Goal: Task Accomplishment & Management: Complete application form

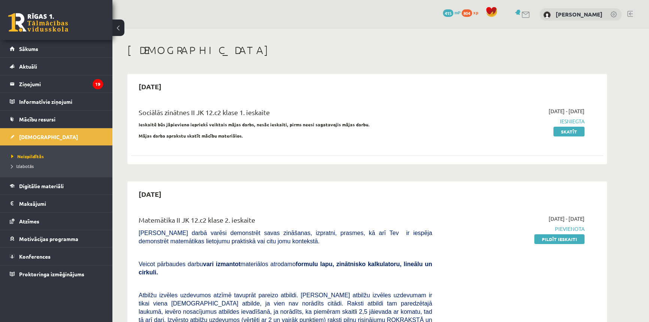
scroll to position [453, 0]
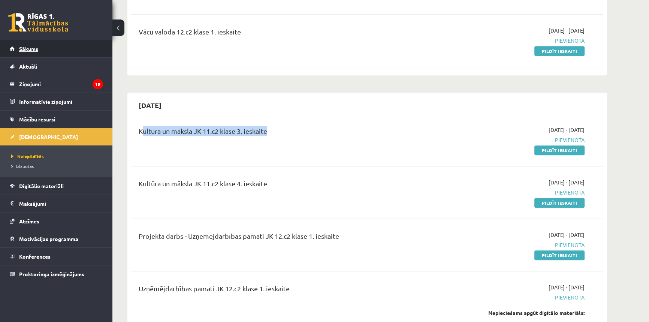
click at [27, 48] on span "Sākums" at bounding box center [28, 48] width 19 height 7
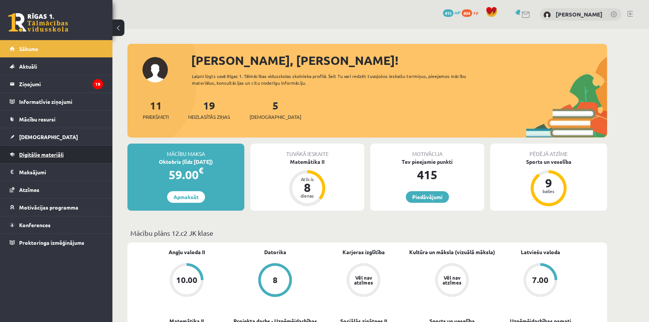
click at [66, 150] on link "Digitālie materiāli" at bounding box center [56, 154] width 93 height 17
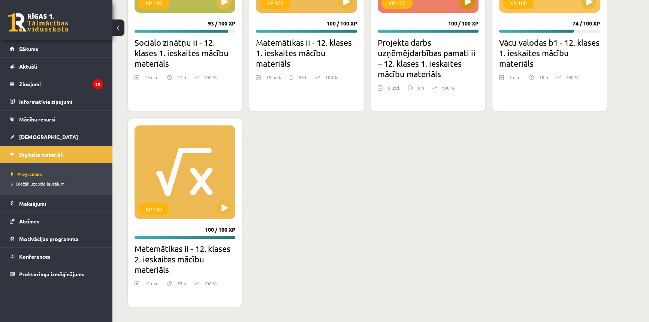
scroll to position [375, 0]
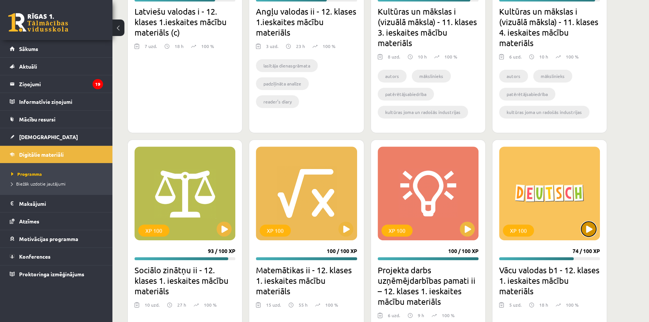
click at [587, 232] on button at bounding box center [588, 228] width 15 height 15
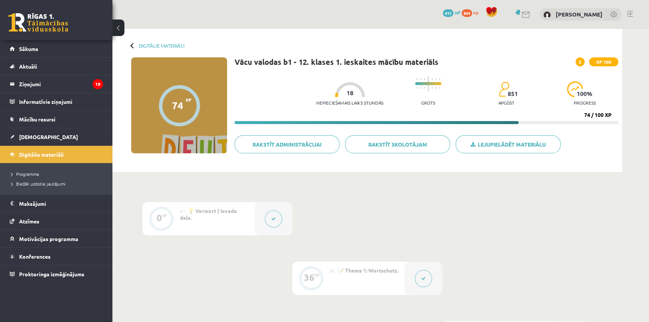
click at [194, 210] on span "💡 Vorwort | Ievada daļa." at bounding box center [208, 213] width 57 height 13
click at [277, 219] on button at bounding box center [273, 218] width 17 height 17
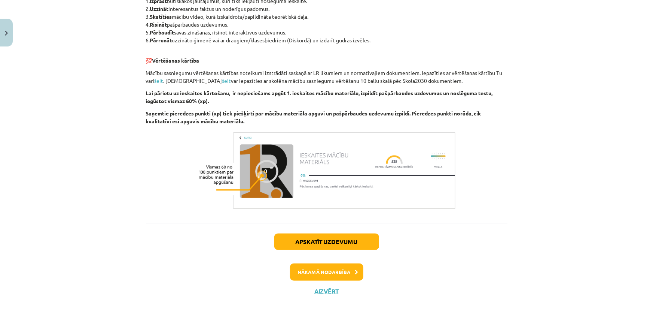
scroll to position [35, 0]
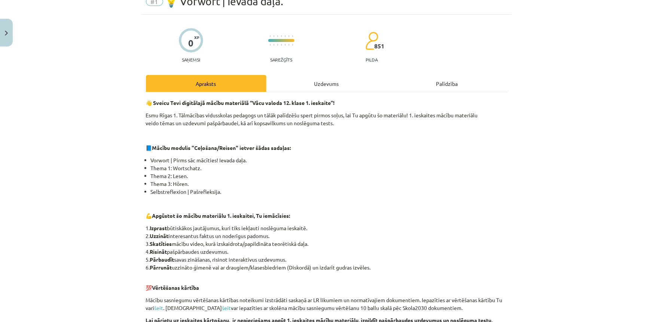
click at [316, 86] on div "Uzdevums" at bounding box center [327, 83] width 121 height 17
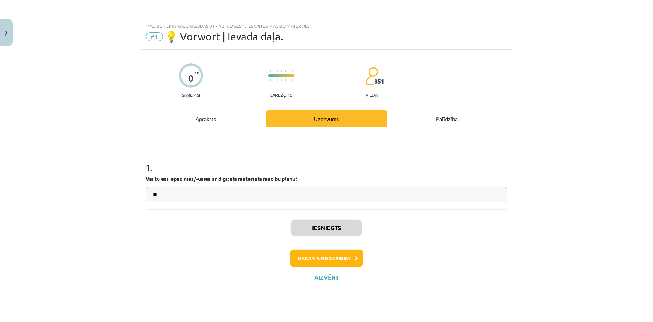
drag, startPoint x: 228, startPoint y: 125, endPoint x: 233, endPoint y: 127, distance: 4.9
click at [228, 125] on div "Apraksts" at bounding box center [206, 118] width 121 height 17
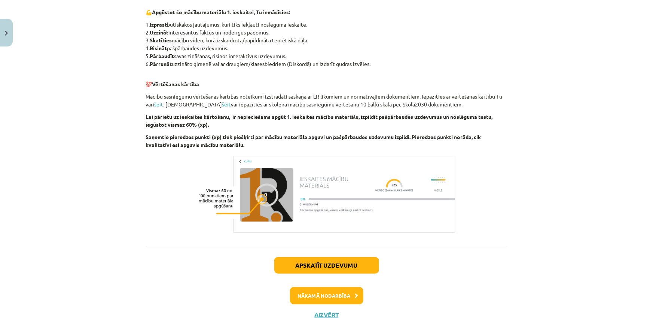
scroll to position [262, 0]
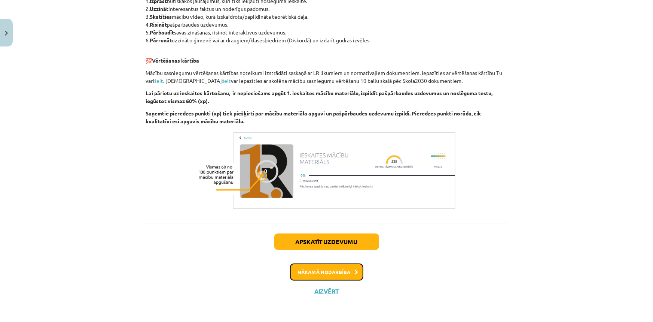
click at [349, 270] on button "Nākamā nodarbība" at bounding box center [326, 271] width 73 height 17
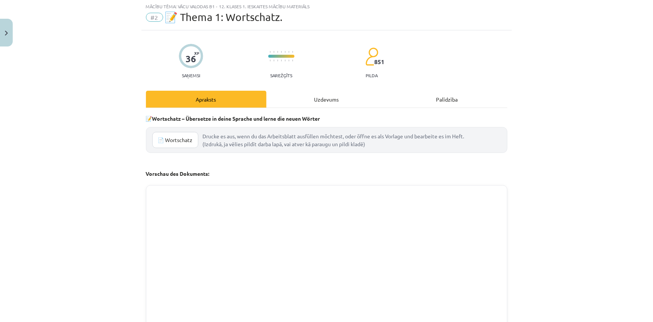
scroll to position [19, 0]
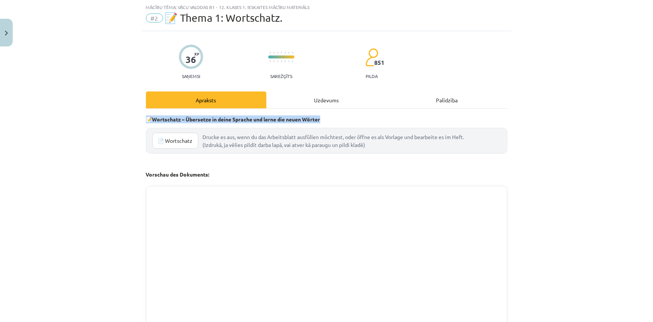
drag, startPoint x: 137, startPoint y: 117, endPoint x: 359, endPoint y: 108, distance: 222.6
click at [359, 108] on div "Mācību tēma: Vācu valodas b1 - 12. klases 1. ieskaites mācību materiāls #2 📝 Th…" at bounding box center [326, 161] width 653 height 322
copy p "📝 Wortschatz – Übersetze in deine Sprache und lerne die neuen Wörter"
click at [601, 126] on div "Mācību tēma: Vācu valodas b1 - 12. klases 1. ieskaites mācību materiāls #2 📝 Th…" at bounding box center [326, 161] width 653 height 322
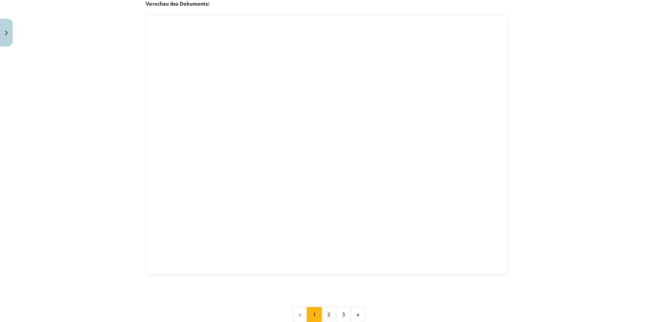
scroll to position [472, 0]
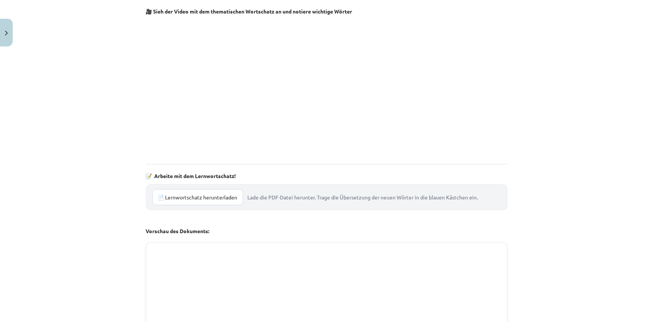
click at [185, 195] on link "📄 Lernwortschatz herunterladen" at bounding box center [197, 197] width 91 height 16
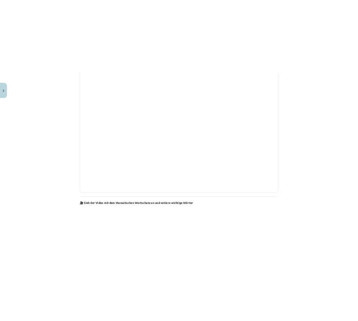
scroll to position [19, 0]
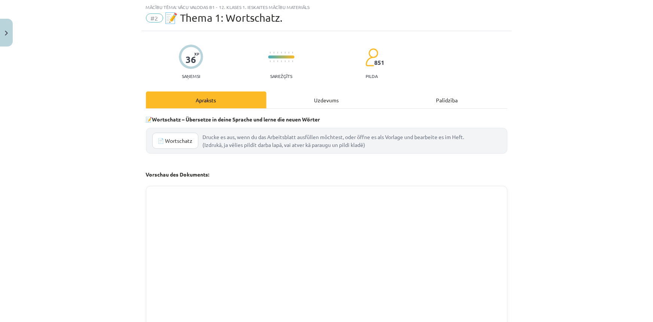
click at [180, 144] on link "📄 Wortschatz" at bounding box center [175, 141] width 46 height 16
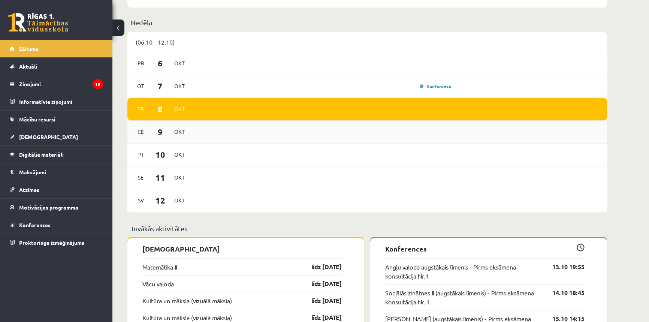
scroll to position [681, 0]
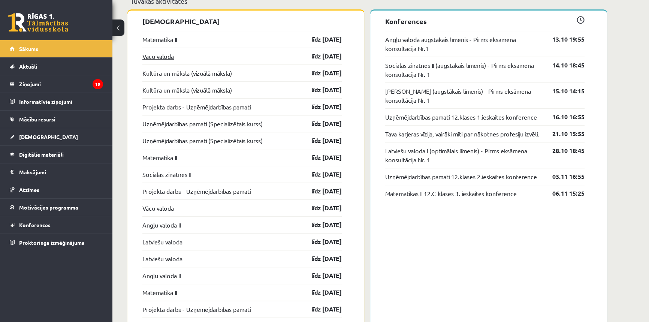
click at [163, 55] on link "Vācu valoda" at bounding box center [157, 56] width 31 height 9
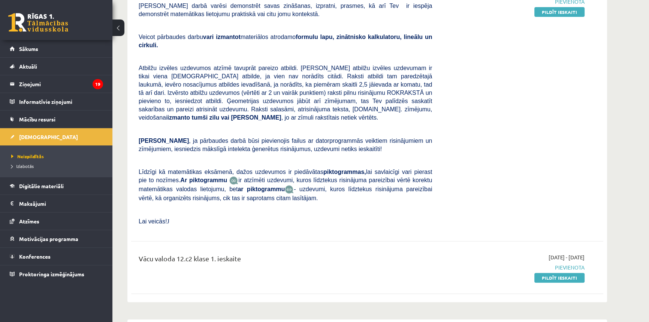
scroll to position [453, 0]
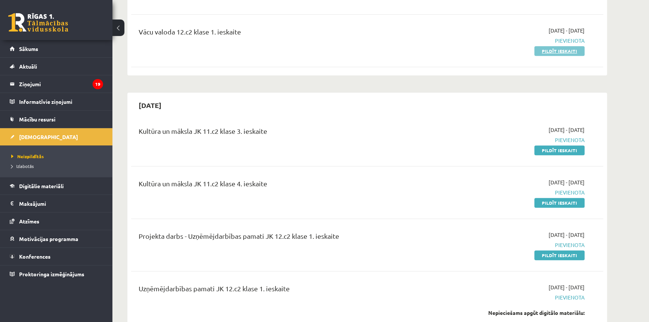
click at [552, 46] on link "Pildīt ieskaiti" at bounding box center [559, 51] width 50 height 10
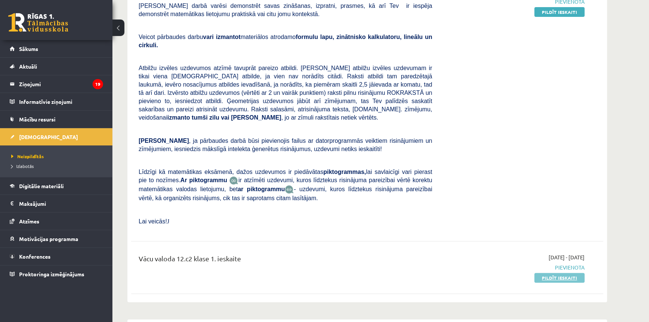
click at [565, 273] on link "Pildīt ieskaiti" at bounding box center [559, 278] width 50 height 10
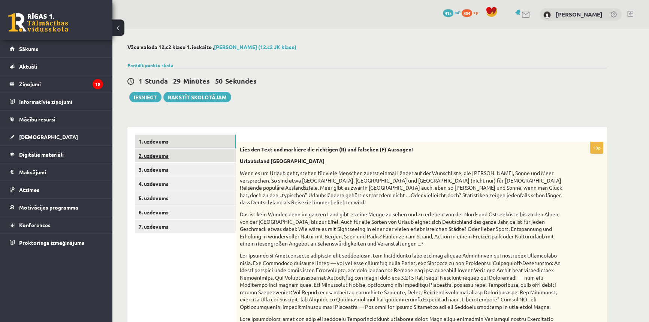
click at [164, 154] on link "2. uzdevums" at bounding box center [185, 156] width 101 height 14
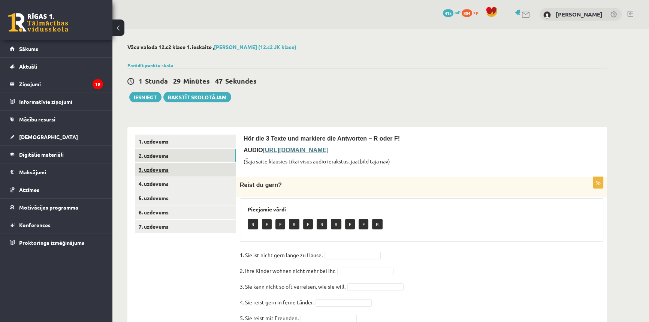
click at [142, 170] on link "3. uzdevums" at bounding box center [185, 170] width 101 height 14
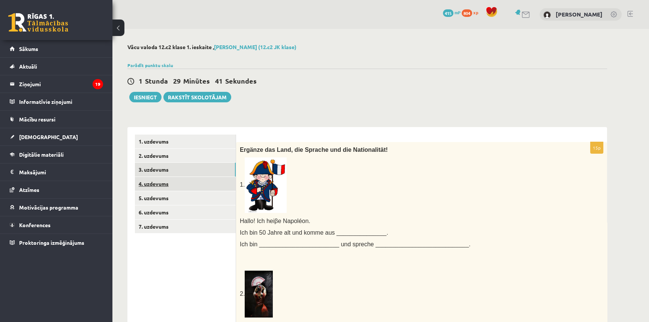
click at [173, 181] on link "4. uzdevums" at bounding box center [185, 184] width 101 height 14
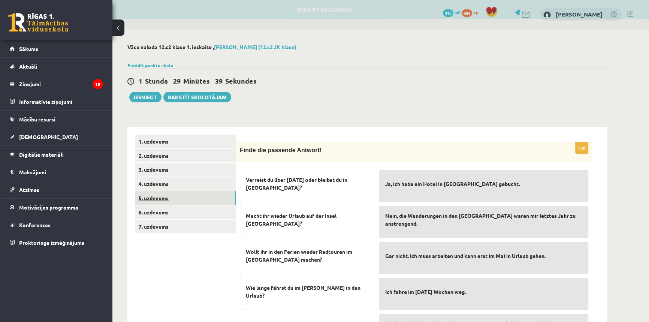
click at [172, 198] on link "5. uzdevums" at bounding box center [185, 198] width 101 height 14
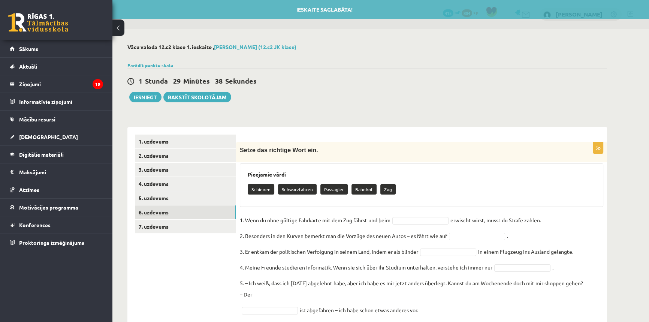
click at [170, 208] on link "6. uzdevums" at bounding box center [185, 212] width 101 height 14
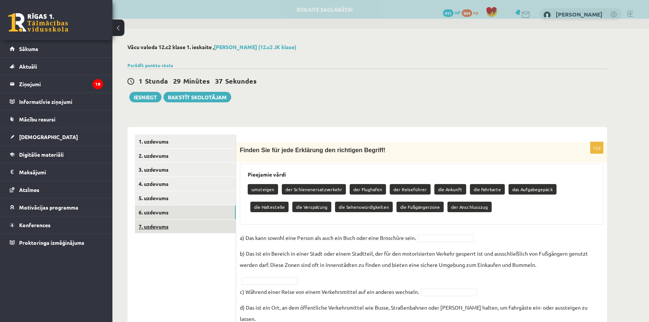
click at [174, 228] on link "7. uzdevums" at bounding box center [185, 226] width 101 height 14
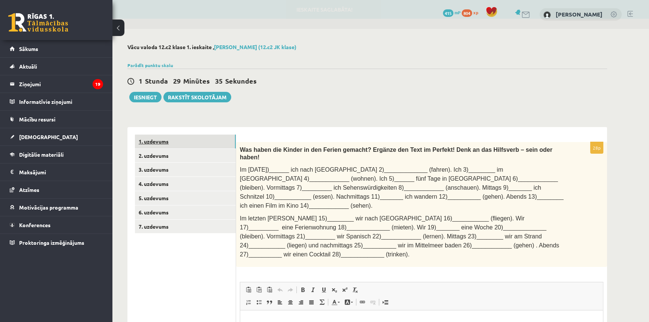
click at [174, 142] on link "1. uzdevums" at bounding box center [185, 141] width 101 height 14
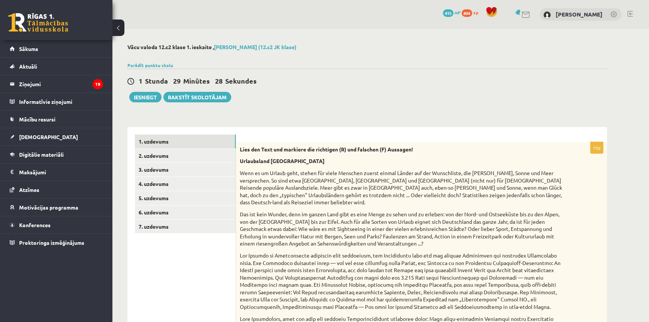
scroll to position [296, 0]
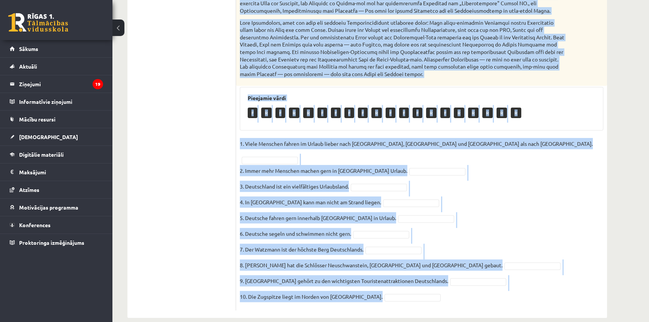
drag, startPoint x: 239, startPoint y: 148, endPoint x: 581, endPoint y: 290, distance: 370.7
click at [581, 290] on div "10p Lies den Text und markiere die richtigen (R) und falschen (F) Aussagen! Url…" at bounding box center [421, 78] width 371 height 464
copy div "Lies den Text und markiere die richtigen (R) und falschen (F) Aussagen! Urlaubs…"
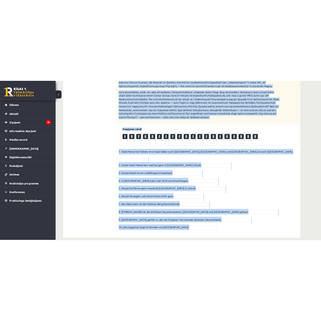
scroll to position [69, 0]
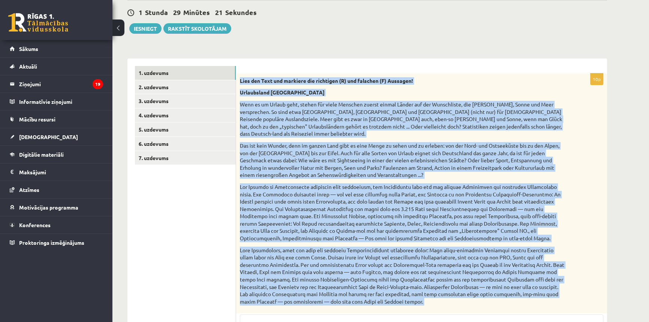
copy div "Lies den Text und markiere die richtigen (R) und falschen (F) Aussagen! Urlaubs…"
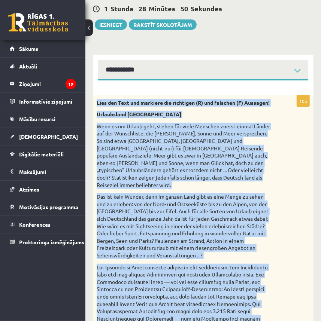
click at [272, 139] on p "Wenn es um Urlaub geht, stehen für viele Menschen zuerst einmal Länder auf der …" at bounding box center [185, 156] width 176 height 66
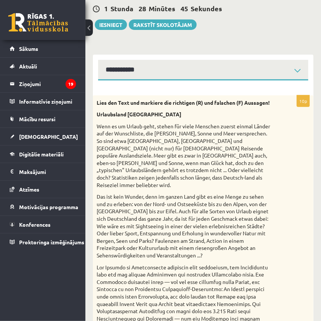
click at [226, 252] on p "Das ist kein Wunder, denn im ganzen Land gibt es eine Menge zu sehen und zu erl…" at bounding box center [185, 226] width 176 height 66
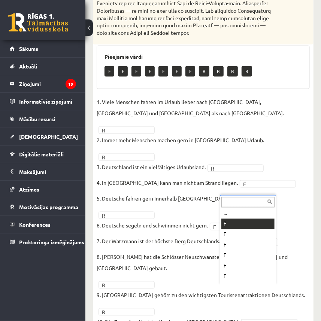
scroll to position [0, 0]
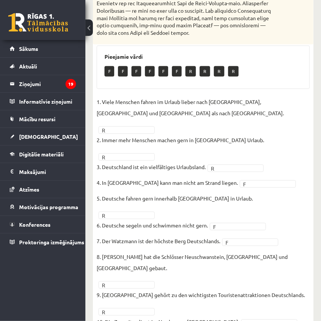
click at [280, 255] on fieldset "1. Viele Menschen fahren im Urlaub lieber nach Spanien, Italien und Frankreich …" at bounding box center [203, 215] width 213 height 236
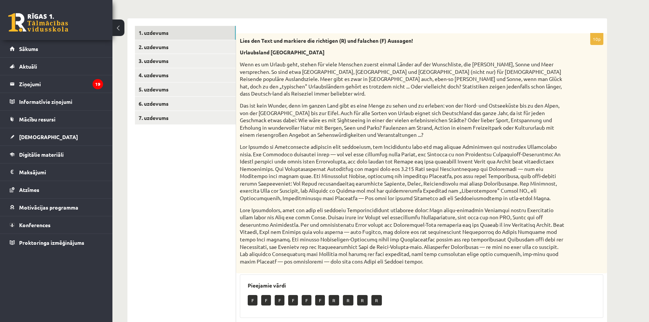
scroll to position [69, 0]
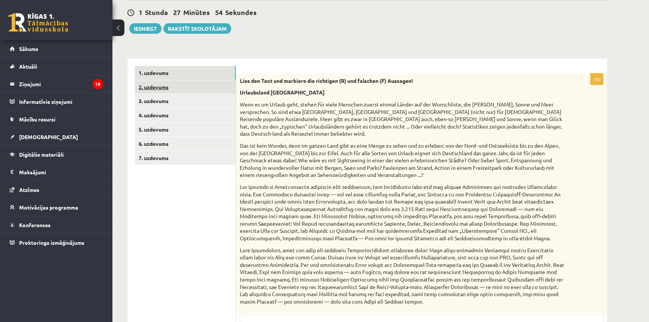
click at [144, 87] on link "2. uzdevums" at bounding box center [185, 87] width 101 height 14
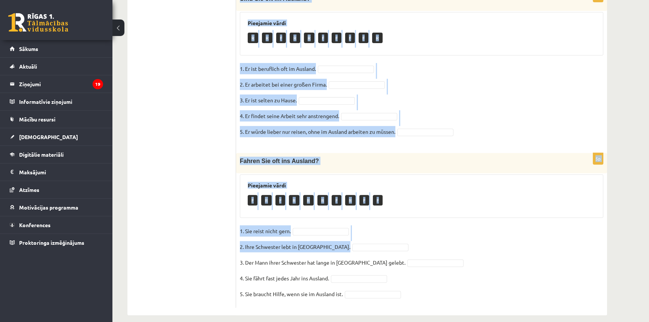
scroll to position [356, 0]
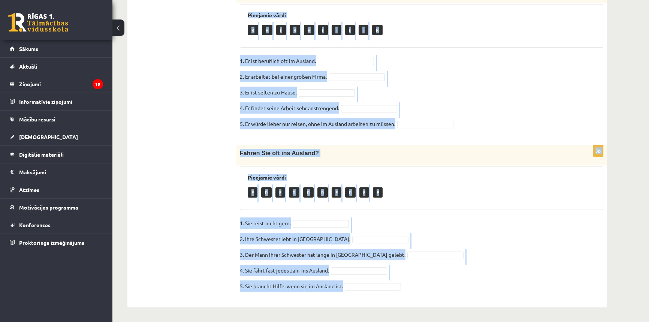
drag, startPoint x: 243, startPoint y: 67, endPoint x: 483, endPoint y: 283, distance: 322.4
click at [483, 283] on div "Hör die 3 Texte und markiere die Antworten – R oder F! AUDIO https://deutschler…" at bounding box center [421, 39] width 371 height 536
copy form "Hör die 3 Texte und markiere die Antworten – R oder F! AUDIO https://deutschler…"
click at [484, 188] on div "F R F R R R F R F F" at bounding box center [421, 193] width 347 height 18
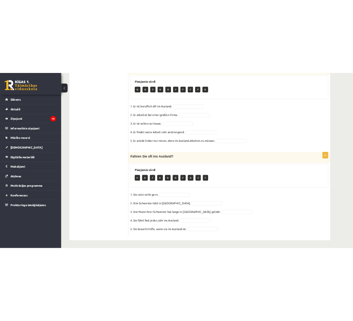
scroll to position [0, 0]
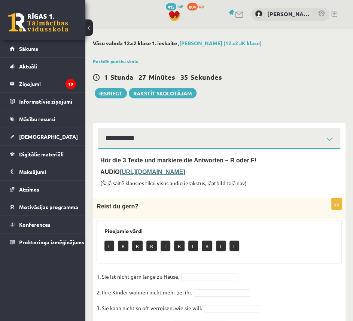
click at [271, 264] on div "Pieejamie vārdi F R R R F R F R F F" at bounding box center [219, 241] width 245 height 43
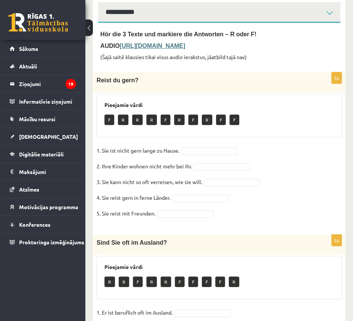
scroll to position [127, 0]
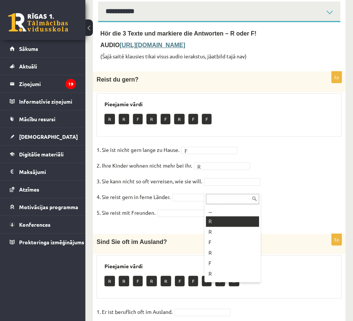
drag, startPoint x: 218, startPoint y: 221, endPoint x: 216, endPoint y: 209, distance: 12.9
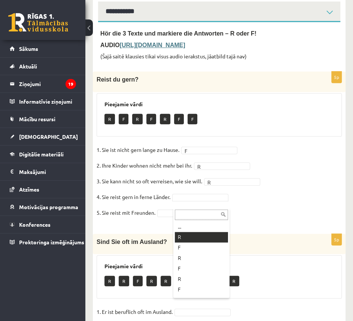
drag, startPoint x: 197, startPoint y: 236, endPoint x: 195, endPoint y: 226, distance: 10.6
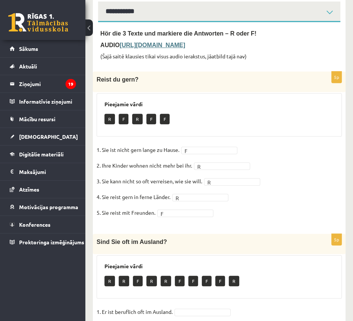
click at [353, 156] on html "0 Dāvanas 415 mP 804 xp Bruno Trukšāns Sākums Aktuāli Kā mācīties eSKOLĀ Kontak…" at bounding box center [176, 33] width 353 height 321
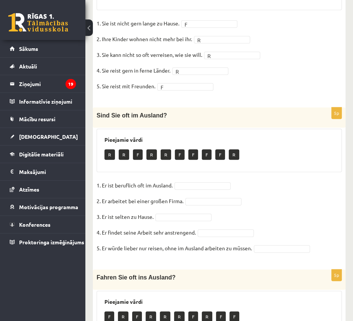
scroll to position [254, 0]
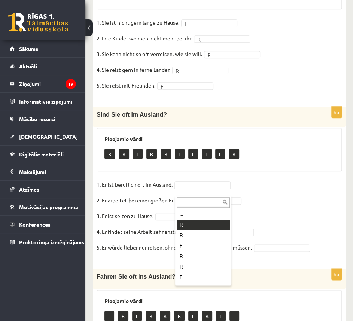
drag, startPoint x: 197, startPoint y: 227, endPoint x: 198, endPoint y: 221, distance: 6.5
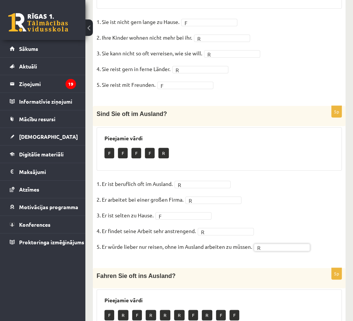
scroll to position [383, 0]
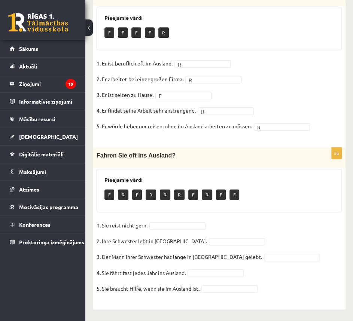
click at [276, 197] on div "F R F R R R F R F F" at bounding box center [219, 196] width 230 height 18
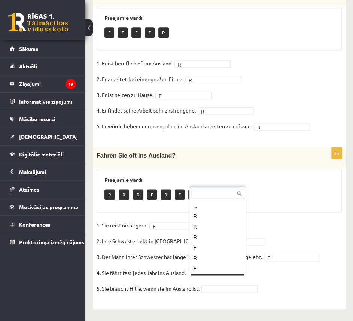
scroll to position [9, 0]
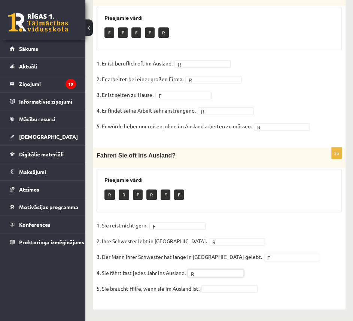
click at [218, 284] on fieldset "1. Sie reist nicht gern. F * 2. Ihre Schwester lebt in Polen. R * 3. Der Mann i…" at bounding box center [219, 259] width 245 height 79
click at [280, 276] on fieldset "1. Sie reist nicht gern. F * 2. Ihre Schwester lebt in Polen. R * 3. Der Mann i…" at bounding box center [219, 259] width 245 height 79
click at [256, 182] on h3 "Pieejamie vārdi" at bounding box center [219, 180] width 230 height 6
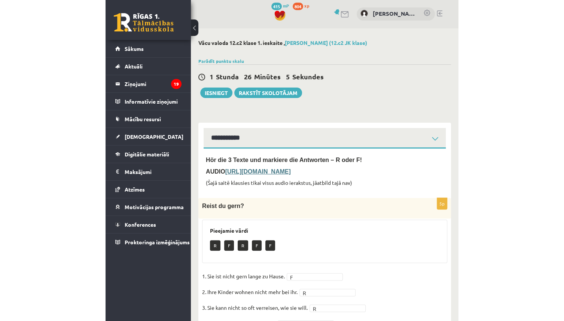
scroll to position [0, 0]
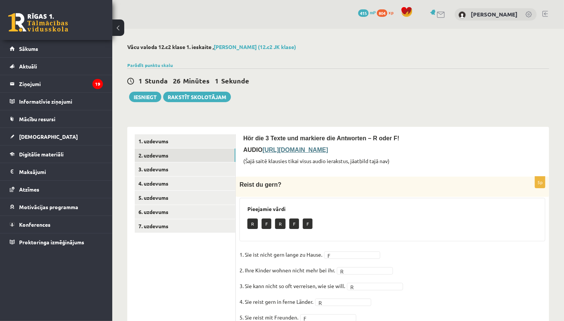
click at [328, 151] on b "https://deutschlernerblog.de/uebung-zum-hoerverstehen-deutsch-b1-ins-ausland-re…" at bounding box center [296, 150] width 66 height 6
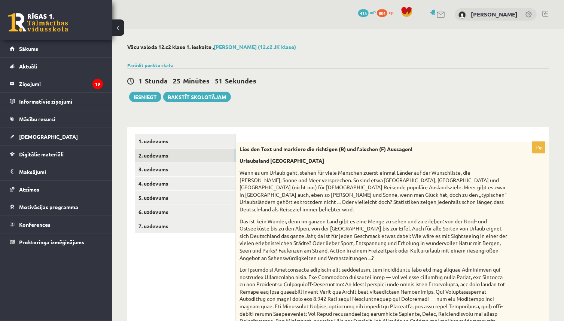
click at [151, 149] on link "2. uzdevums" at bounding box center [185, 156] width 101 height 14
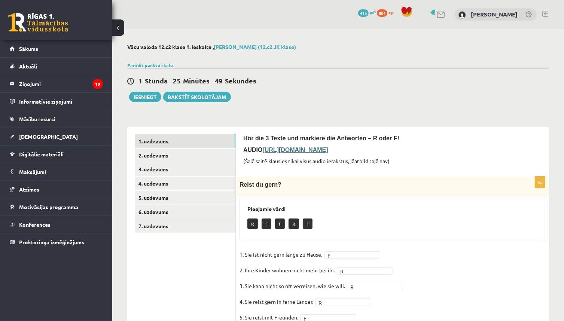
click at [151, 141] on link "1. uzdevums" at bounding box center [185, 141] width 101 height 14
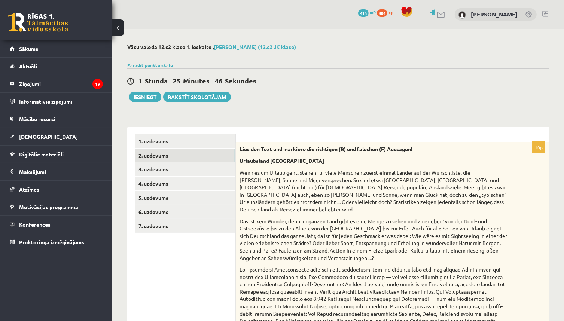
click at [156, 154] on link "2. uzdevums" at bounding box center [185, 156] width 101 height 14
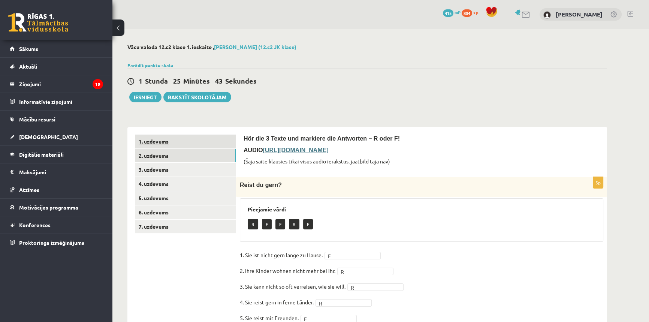
click at [173, 139] on link "1. uzdevums" at bounding box center [185, 141] width 101 height 14
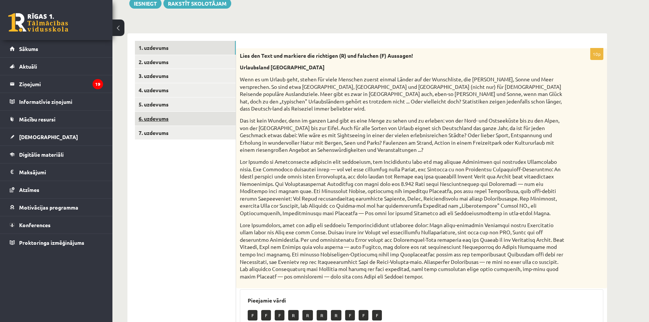
scroll to position [68, 0]
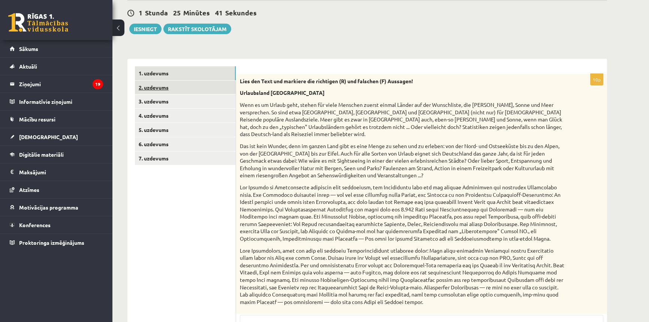
click at [145, 86] on link "2. uzdevums" at bounding box center [185, 88] width 101 height 14
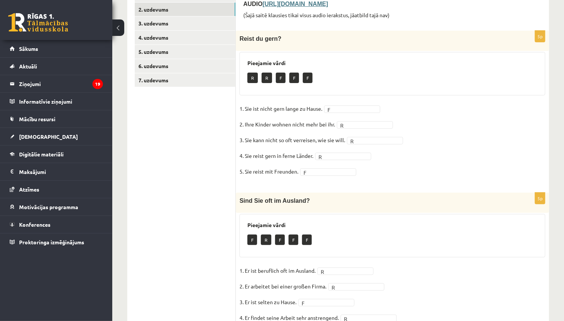
scroll to position [0, 0]
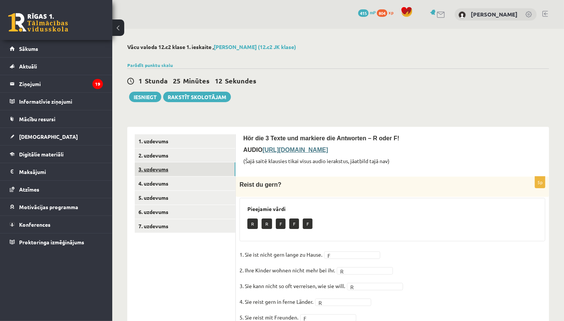
click at [174, 169] on link "3. uzdevums" at bounding box center [185, 170] width 101 height 14
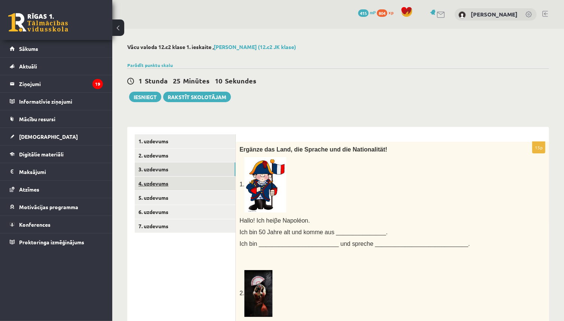
click at [178, 183] on link "4. uzdevums" at bounding box center [185, 184] width 101 height 14
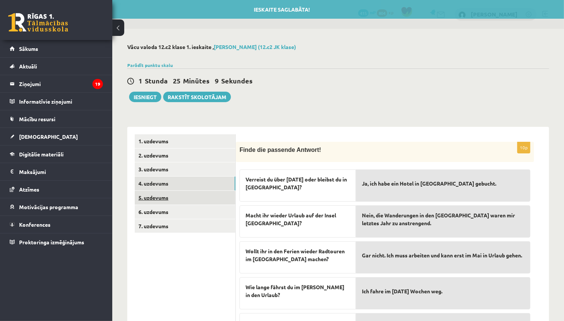
click at [174, 204] on link "5. uzdevums" at bounding box center [185, 198] width 101 height 14
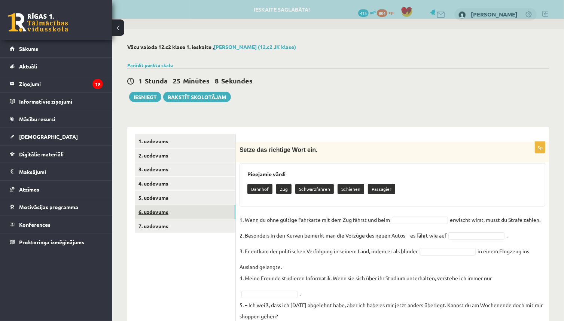
click at [168, 210] on link "6. uzdevums" at bounding box center [185, 212] width 101 height 14
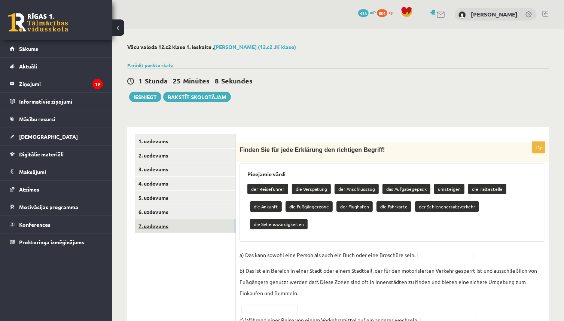
click at [170, 221] on link "7. uzdevums" at bounding box center [185, 226] width 101 height 14
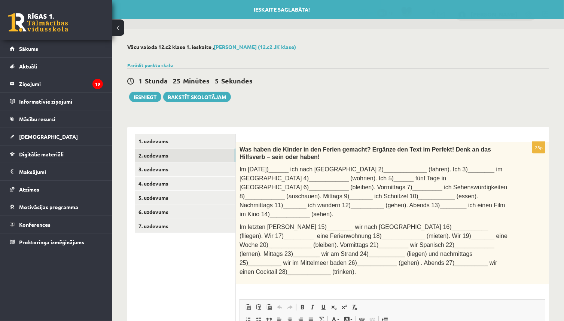
click at [157, 160] on link "2. uzdevums" at bounding box center [185, 156] width 101 height 14
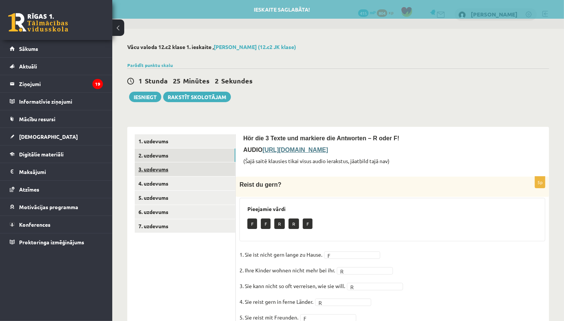
click at [178, 170] on link "3. uzdevums" at bounding box center [185, 170] width 101 height 14
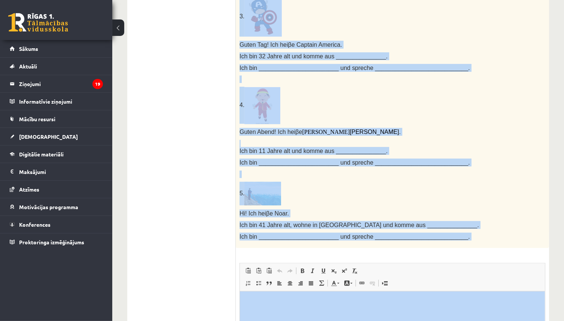
scroll to position [459, 0]
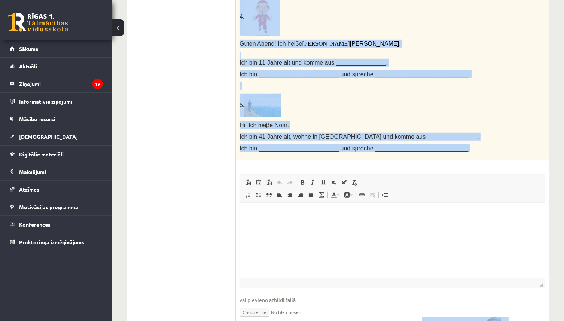
drag, startPoint x: 240, startPoint y: 146, endPoint x: 453, endPoint y: 143, distance: 213.8
click at [426, 116] on p "5." at bounding box center [374, 106] width 268 height 24
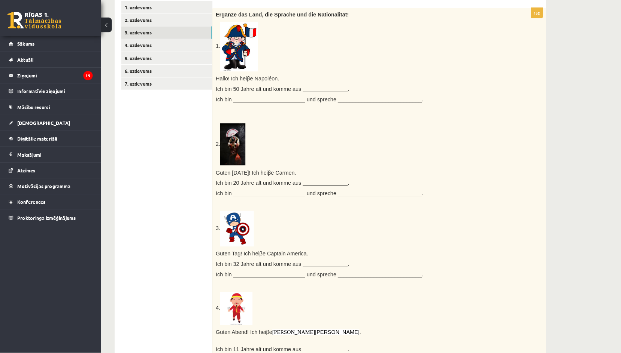
scroll to position [134, 0]
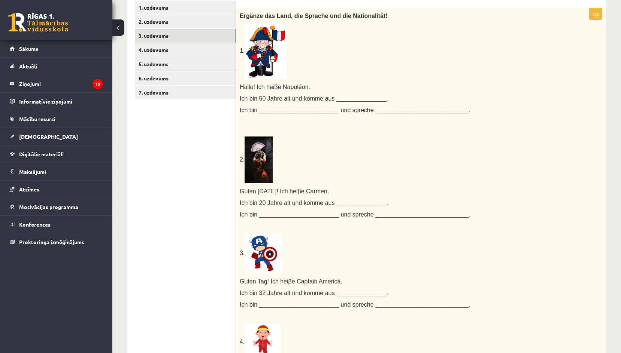
click at [329, 191] on span "e Carmen." at bounding box center [315, 191] width 28 height 6
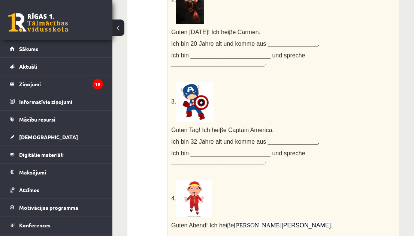
scroll to position [134, 0]
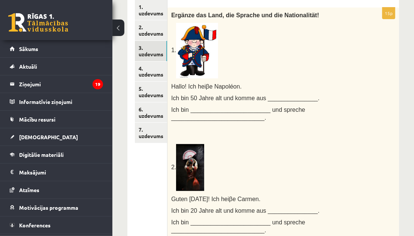
click at [231, 115] on span "Ich bin ________________________ und spreche ____________________________." at bounding box center [238, 113] width 134 height 14
click at [254, 157] on p "2." at bounding box center [264, 163] width 186 height 54
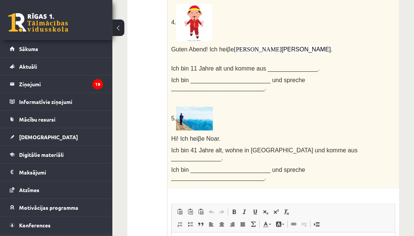
scroll to position [499, 0]
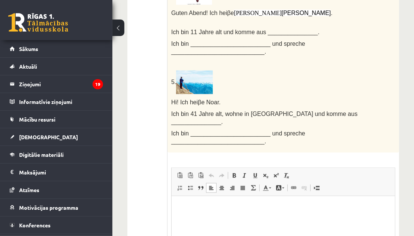
click at [193, 206] on p "Editor, wiswyg-editor-user-answer-47433839521600" at bounding box center [283, 207] width 208 height 8
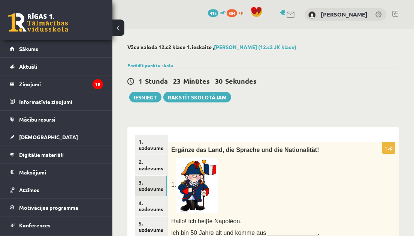
scroll to position [166, 0]
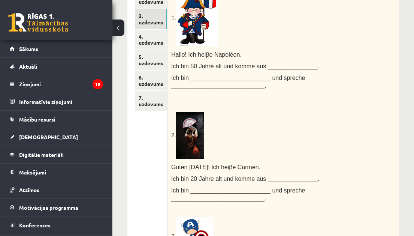
click at [243, 150] on p "2." at bounding box center [264, 131] width 186 height 54
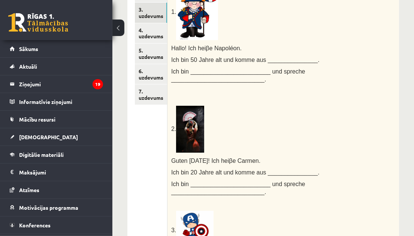
scroll to position [22, 0]
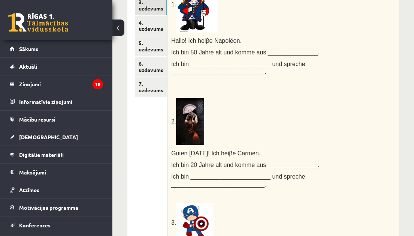
click at [242, 129] on p "2." at bounding box center [264, 118] width 186 height 54
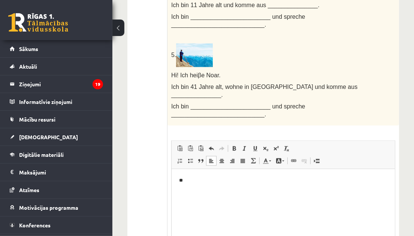
scroll to position [634, 0]
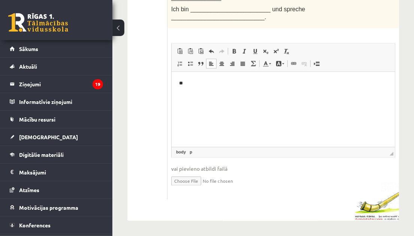
click at [198, 80] on p "**" at bounding box center [281, 83] width 205 height 8
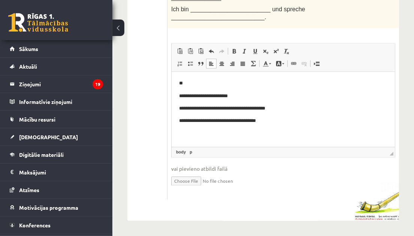
click at [187, 86] on body "**********" at bounding box center [283, 102] width 208 height 46
click at [299, 124] on p "**********" at bounding box center [281, 120] width 205 height 8
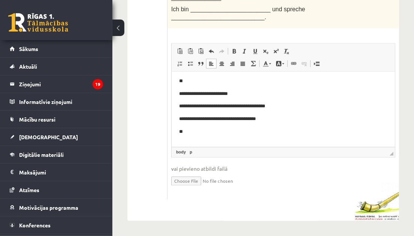
click at [194, 136] on body "**********" at bounding box center [283, 111] width 208 height 71
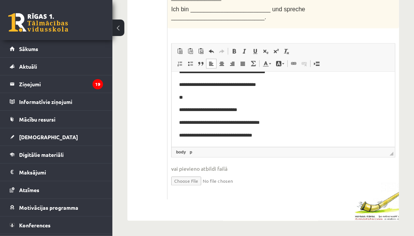
scroll to position [40, 0]
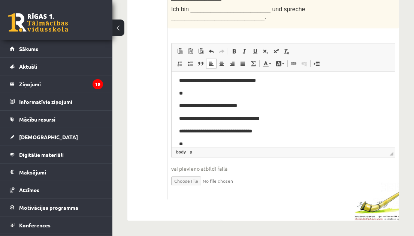
click at [198, 142] on p "**" at bounding box center [279, 143] width 201 height 8
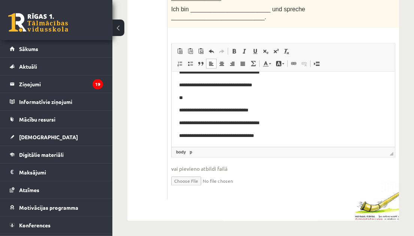
scroll to position [0, 0]
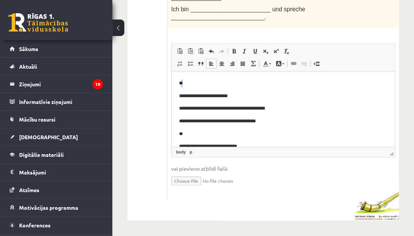
drag, startPoint x: 180, startPoint y: 80, endPoint x: 187, endPoint y: 83, distance: 7.2
click at [187, 83] on p "**" at bounding box center [279, 83] width 201 height 8
click at [186, 82] on p "**" at bounding box center [279, 83] width 201 height 8
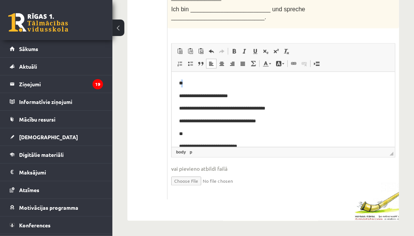
click at [183, 82] on p "**" at bounding box center [279, 83] width 201 height 8
drag, startPoint x: 183, startPoint y: 82, endPoint x: 171, endPoint y: 80, distance: 12.2
click at [171, 80] on html "**********" at bounding box center [282, 151] width 223 height 161
click at [233, 48] on span at bounding box center [234, 51] width 6 height 6
drag, startPoint x: 190, startPoint y: 133, endPoint x: 402, endPoint y: 124, distance: 211.7
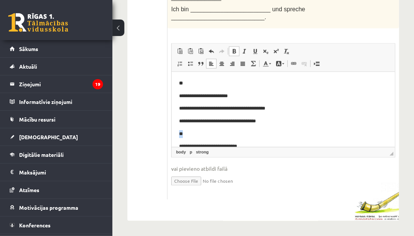
click at [171, 132] on html "**********" at bounding box center [282, 151] width 223 height 161
click at [233, 48] on span at bounding box center [234, 51] width 6 height 6
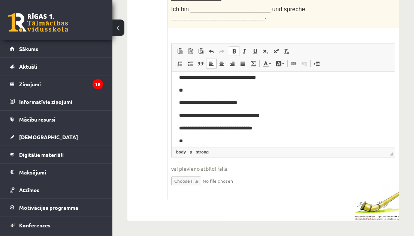
scroll to position [87, 0]
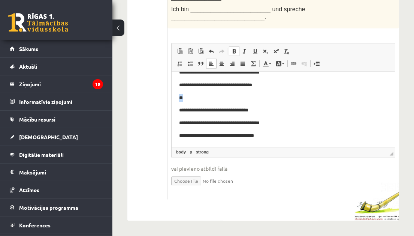
drag, startPoint x: 187, startPoint y: 97, endPoint x: 168, endPoint y: 97, distance: 19.1
click at [171, 97] on html "**********" at bounding box center [282, 65] width 223 height 161
drag, startPoint x: 233, startPoint y: 40, endPoint x: 230, endPoint y: 52, distance: 12.8
click at [233, 48] on span at bounding box center [234, 51] width 6 height 6
click at [279, 139] on html "**********" at bounding box center [282, 65] width 223 height 161
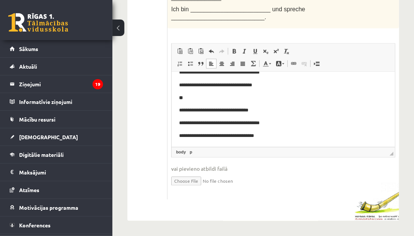
scroll to position [91, 0]
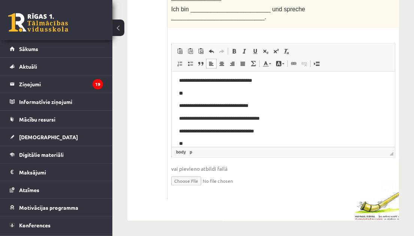
click at [206, 143] on p "**" at bounding box center [279, 143] width 201 height 8
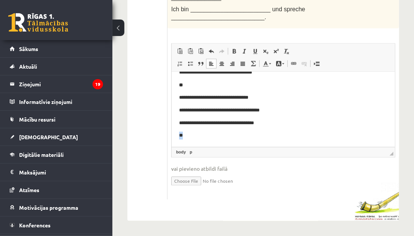
drag, startPoint x: 202, startPoint y: 144, endPoint x: 165, endPoint y: 140, distance: 37.6
click at [171, 140] on html "**********" at bounding box center [282, 59] width 223 height 174
click at [234, 46] on link "Bold Keyboard shortcut Ctrl+B" at bounding box center [234, 51] width 10 height 10
click at [195, 144] on html "**********" at bounding box center [282, 59] width 223 height 174
click at [193, 138] on p "**" at bounding box center [279, 135] width 201 height 8
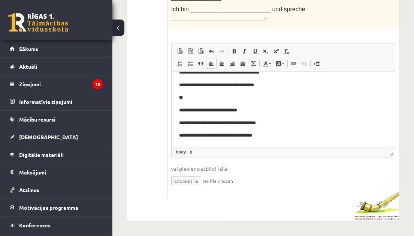
scroll to position [142, 0]
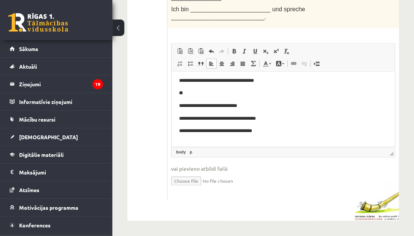
click at [197, 141] on p "Editor, wiswyg-editor-user-answer-47433839521600" at bounding box center [283, 143] width 208 height 8
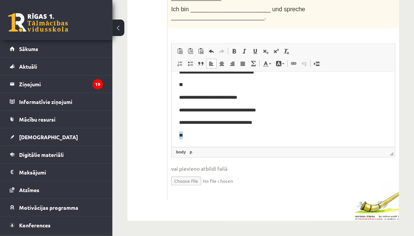
drag, startPoint x: 199, startPoint y: 141, endPoint x: 163, endPoint y: 142, distance: 36.7
click at [171, 142] on html "**********" at bounding box center [282, 33] width 223 height 225
click at [238, 46] on link "Bold Keyboard shortcut Ctrl+B" at bounding box center [234, 51] width 10 height 10
click at [196, 143] on html "**********" at bounding box center [282, 33] width 223 height 225
click at [192, 135] on p "**" at bounding box center [279, 135] width 201 height 8
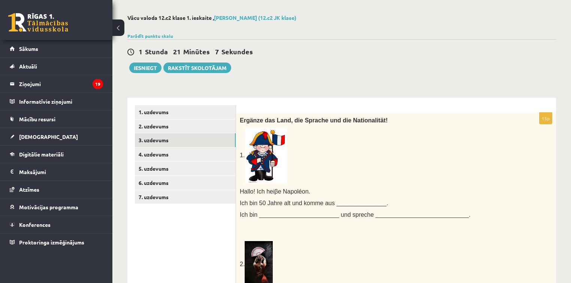
scroll to position [188, 0]
click at [175, 158] on link "4. uzdevums" at bounding box center [185, 155] width 101 height 14
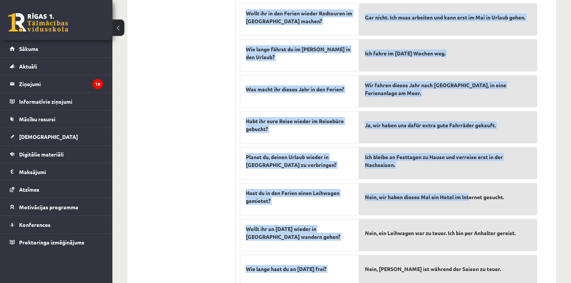
scroll to position [267, 0]
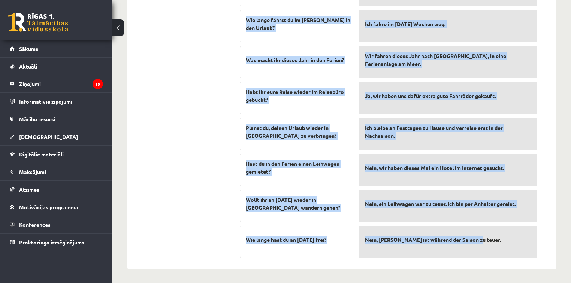
drag, startPoint x: 249, startPoint y: 119, endPoint x: 494, endPoint y: 252, distance: 279.3
click at [494, 252] on div "10p Finde die passende Antwort! Verreist du über Weihnachten oder bleibst du in…" at bounding box center [388, 68] width 305 height 387
copy div "Finde die passende Antwort! Verreist du über Weihnachten oder bleibst du in Mün…"
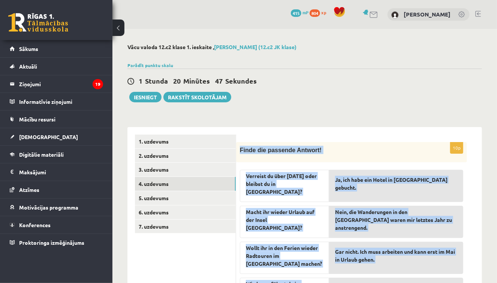
click at [325, 194] on div "Verreist du über Weihnachten oder bleibst du in München?" at bounding box center [284, 186] width 89 height 32
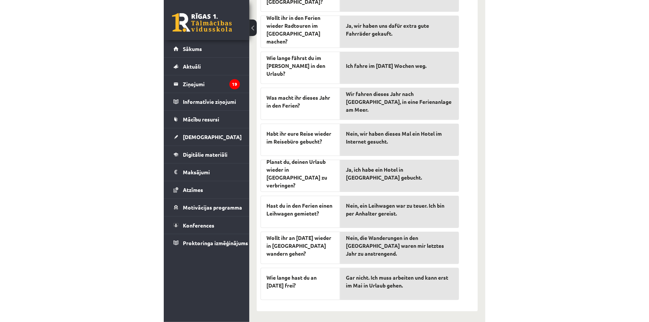
scroll to position [21, 0]
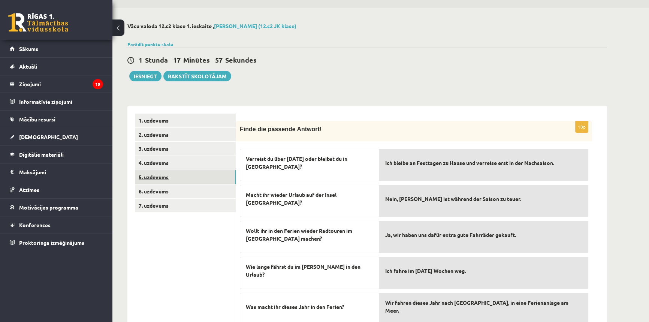
click at [164, 179] on link "5. uzdevums" at bounding box center [185, 177] width 101 height 14
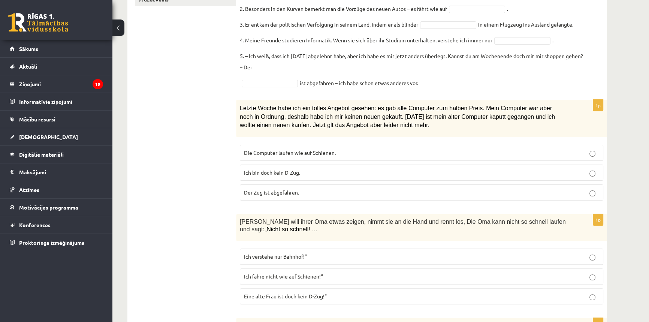
scroll to position [0, 0]
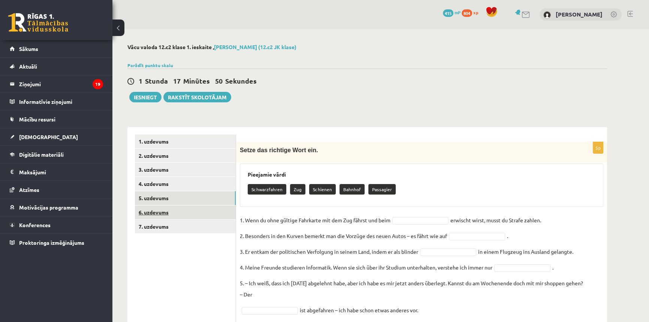
click at [143, 213] on link "6. uzdevums" at bounding box center [185, 212] width 101 height 14
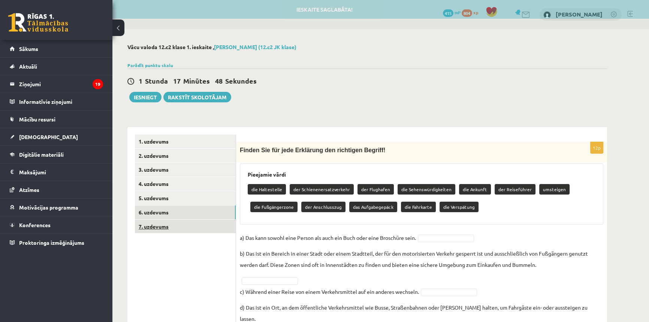
click at [156, 229] on link "7. uzdevums" at bounding box center [185, 226] width 101 height 14
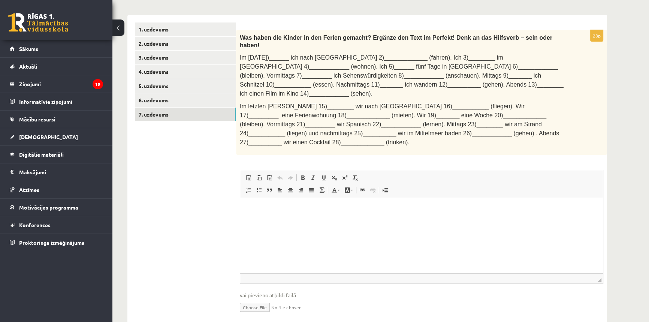
scroll to position [112, 0]
click at [151, 86] on link "5. uzdevums" at bounding box center [185, 86] width 101 height 14
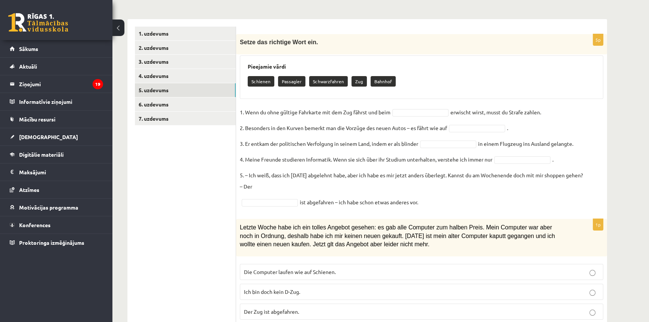
scroll to position [0, 0]
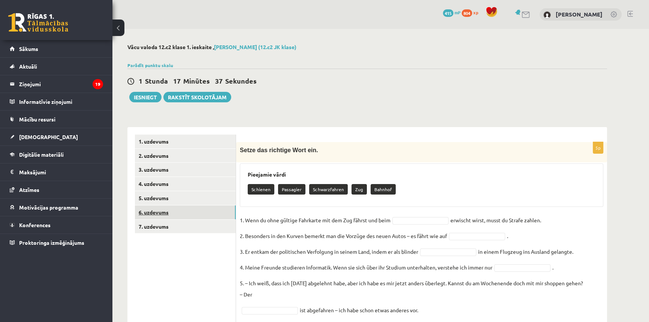
click at [170, 210] on link "6. uzdevums" at bounding box center [185, 212] width 101 height 14
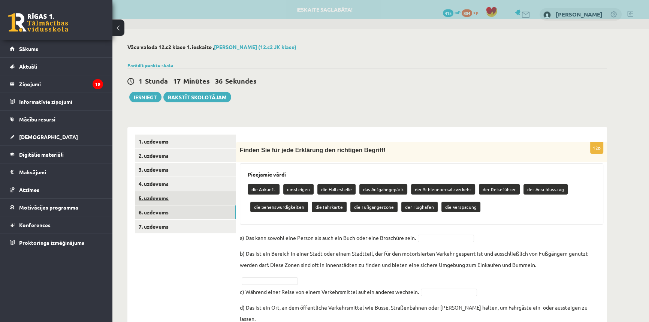
click at [163, 201] on link "5. uzdevums" at bounding box center [185, 198] width 101 height 14
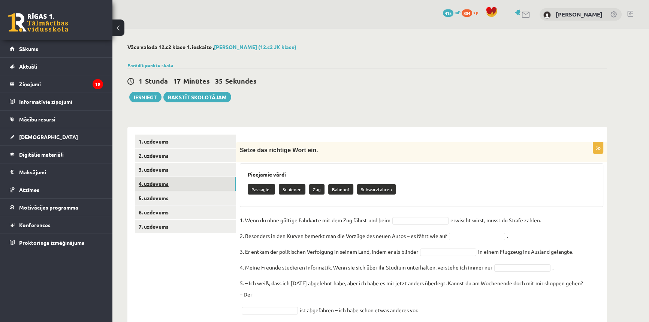
click at [163, 187] on link "4. uzdevums" at bounding box center [185, 184] width 101 height 14
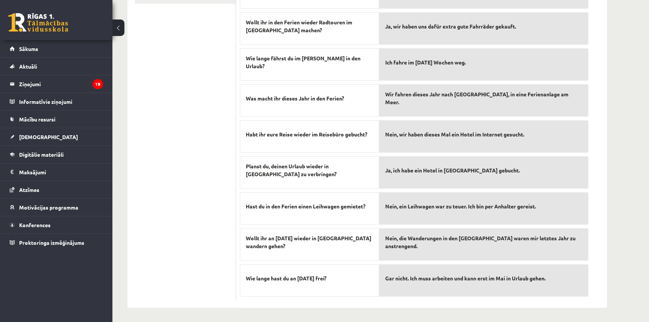
scroll to position [2, 0]
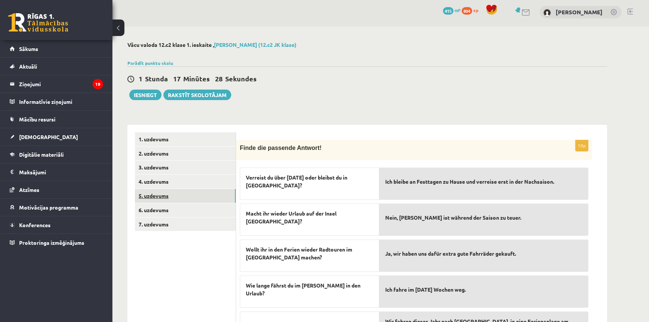
click at [158, 198] on link "5. uzdevums" at bounding box center [185, 196] width 101 height 14
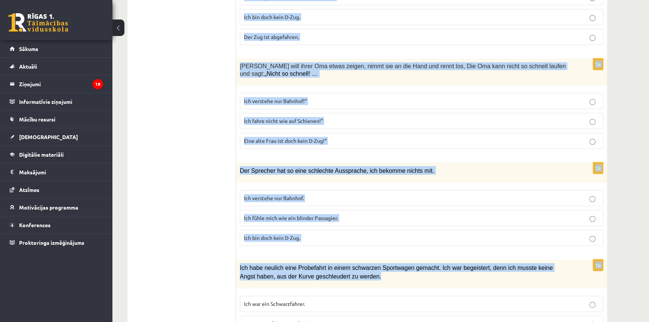
scroll to position [439, 0]
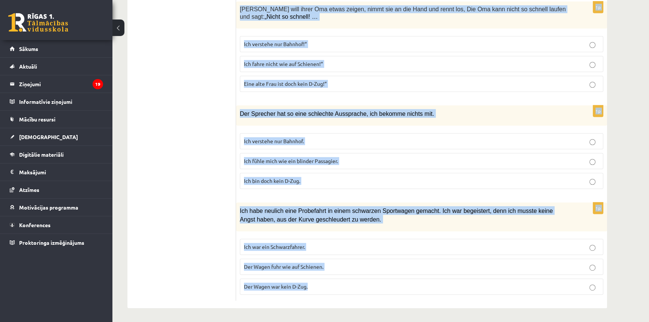
drag, startPoint x: 240, startPoint y: 149, endPoint x: 503, endPoint y: 283, distance: 294.2
copy form "Setze das richtige Wort ein. Pieejamie vārdi Schienen Bahnhof Zug Schwarzfahren…"
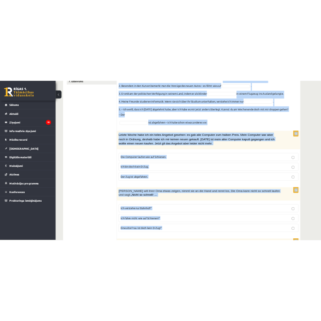
scroll to position [0, 0]
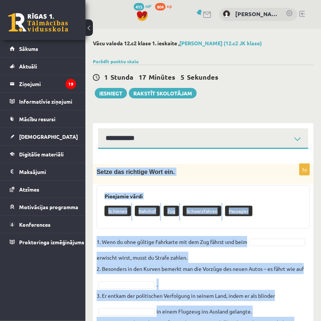
click at [248, 233] on div "5p Setze das richtige Wort ein. Pieejamie vārdi Schienen Bahnhof Zug Schwarzfah…" at bounding box center [203, 286] width 221 height 245
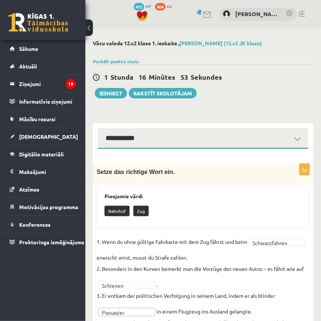
scroll to position [227, 0]
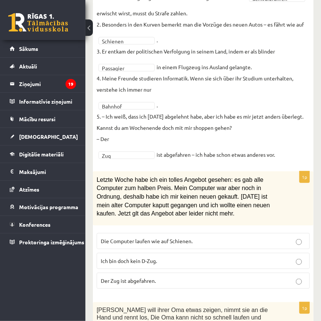
click at [148, 166] on form "**********" at bounding box center [203, 278] width 206 height 697
drag, startPoint x: 317, startPoint y: 171, endPoint x: 315, endPoint y: 174, distance: 4.0
click at [315, 174] on div "**********" at bounding box center [203, 223] width 236 height 843
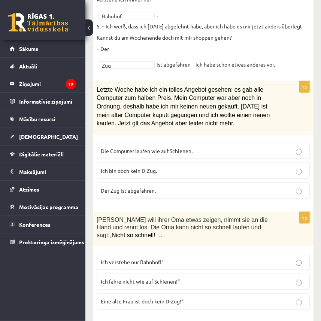
scroll to position [326, 0]
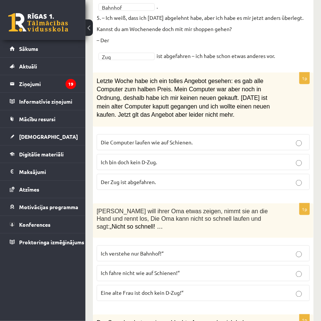
click at [175, 182] on p "Der Zug ist abgefahren." at bounding box center [203, 182] width 205 height 8
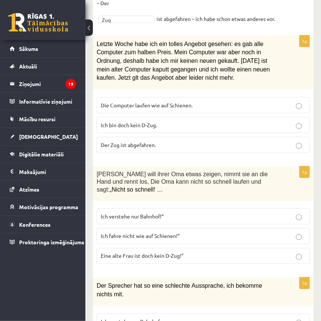
scroll to position [370, 0]
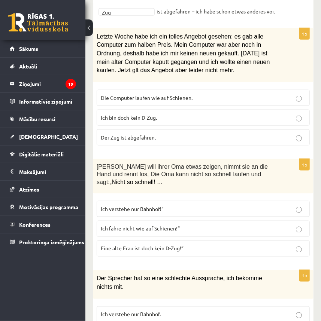
click at [246, 245] on p "Eine alte Frau ist doch kein D-Zug!“" at bounding box center [203, 249] width 205 height 8
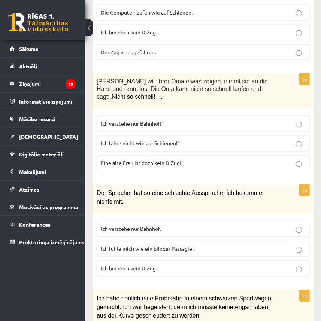
scroll to position [458, 0]
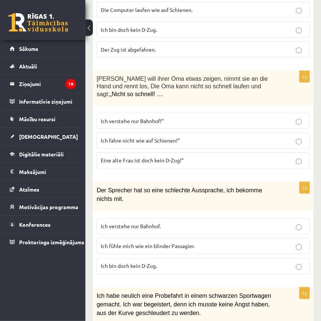
click at [163, 223] on p "Ich verstehe nur Bahnhof." at bounding box center [203, 227] width 205 height 8
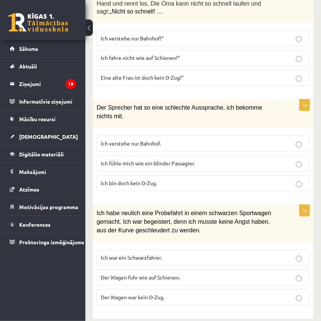
click at [243, 274] on p "Der Wagen fuhr wie auf Schienen." at bounding box center [203, 278] width 205 height 8
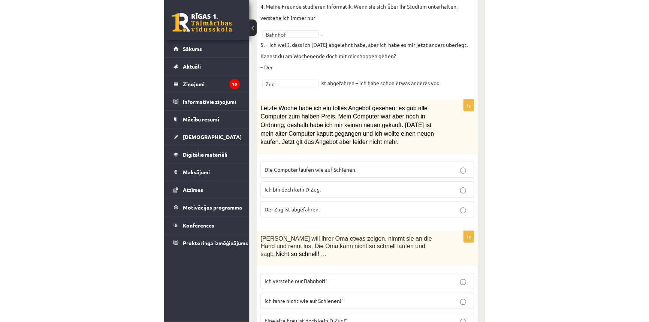
scroll to position [0, 0]
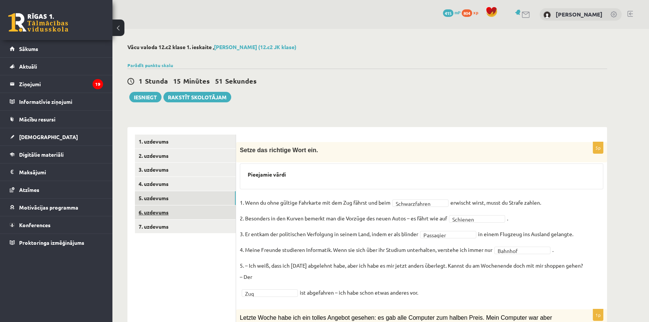
click at [162, 211] on link "6. uzdevums" at bounding box center [185, 212] width 101 height 14
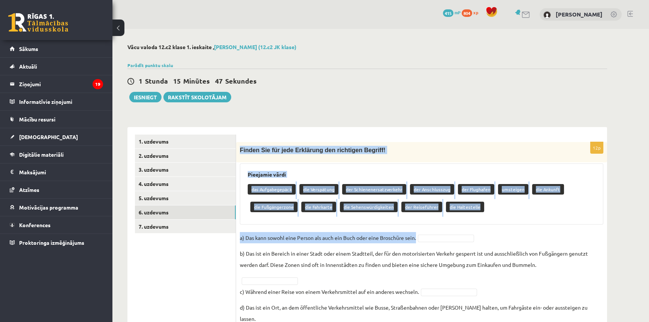
scroll to position [159, 0]
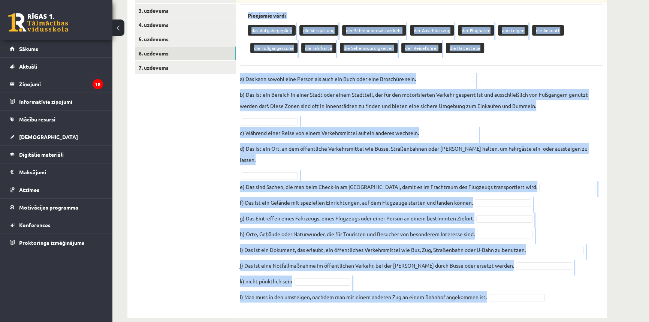
drag, startPoint x: 253, startPoint y: 149, endPoint x: 565, endPoint y: 288, distance: 342.0
click at [564, 288] on div "12p Finden Sie für jede Erklärung den richtigen Begriff! Pieejamie vārdi das Au…" at bounding box center [421, 146] width 371 height 327
copy div "Finden Sie für jede Erklärung den richtigen Begriff! Pieejamie vārdi das Aufgab…"
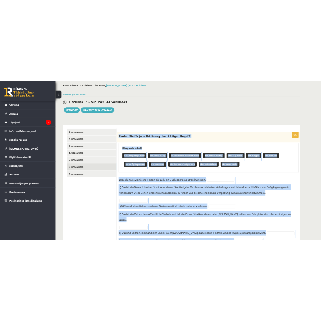
scroll to position [0, 0]
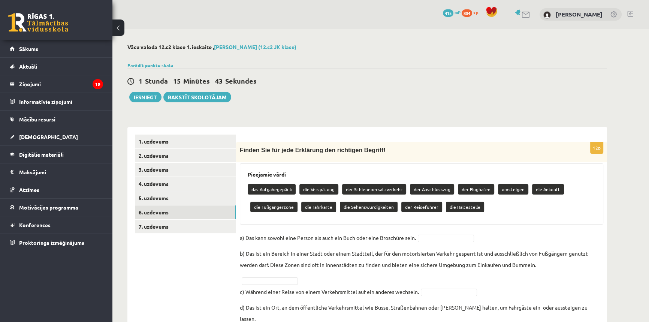
click at [202, 248] on ul "1. uzdevums 2. uzdevums 3. uzdevums 4. uzdevums 5. uzdevums 6. uzdevums 7. uzde…" at bounding box center [185, 301] width 101 height 335
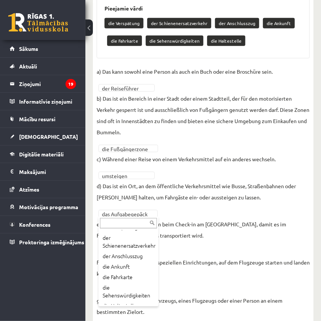
scroll to position [25, 0]
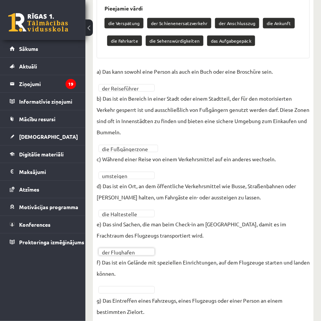
drag, startPoint x: 182, startPoint y: 255, endPoint x: 157, endPoint y: 253, distance: 25.9
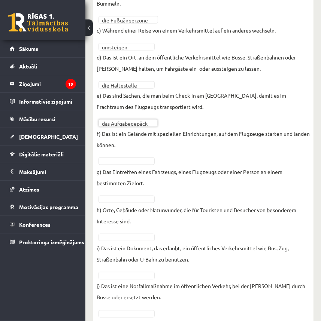
scroll to position [327, 0]
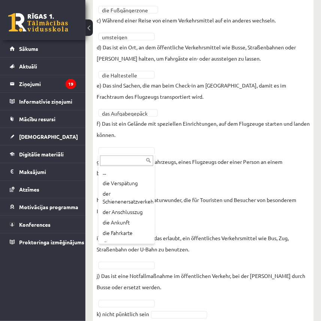
drag, startPoint x: 148, startPoint y: 184, endPoint x: 150, endPoint y: 207, distance: 23.3
click at [150, 207] on ul "... die Verspätung der Schienenersatzverkehr der Anschlusszug die Ankunft die F…" at bounding box center [125, 205] width 55 height 75
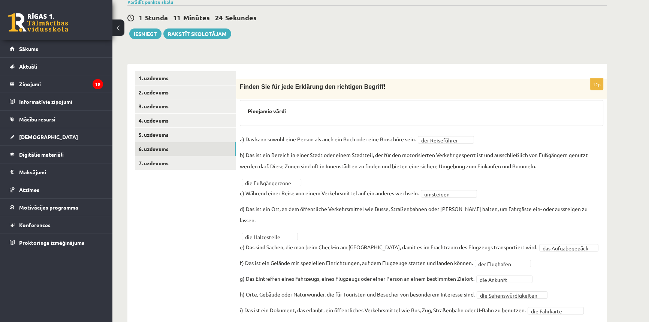
scroll to position [124, 0]
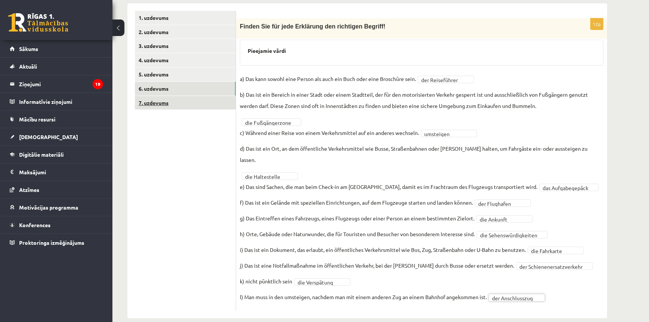
click at [160, 109] on link "7. uzdevums" at bounding box center [185, 103] width 101 height 14
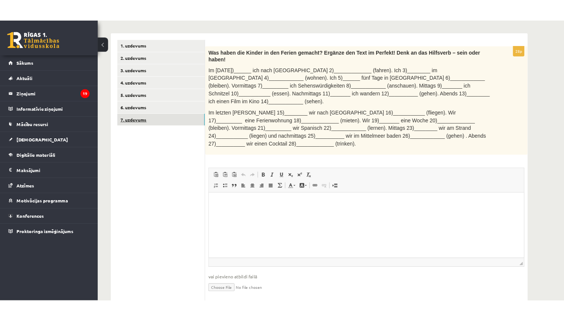
scroll to position [0, 0]
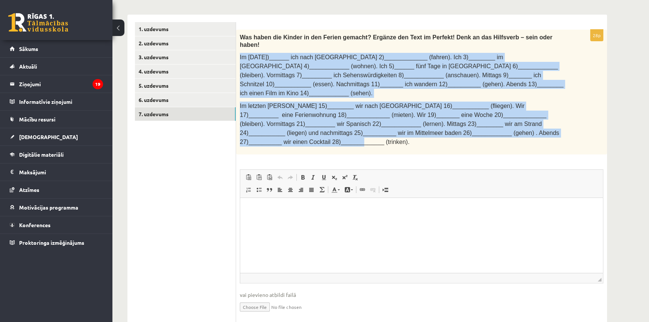
drag, startPoint x: 240, startPoint y: 45, endPoint x: 531, endPoint y: 112, distance: 299.3
click at [533, 113] on div "Was haben die Kinder in den Ferien gemacht? Ergänze den Text im Perfekt! Denk a…" at bounding box center [421, 92] width 371 height 125
copy div "Im Juli 1)______ ich nach Wien 2)_____________ (fahren). Ich 3)________ im Hote…"
click at [479, 117] on span "Im letzten Sommer 15)________ wir nach Spanien 16)___________ (fliegen). Wir 17…" at bounding box center [399, 124] width 319 height 42
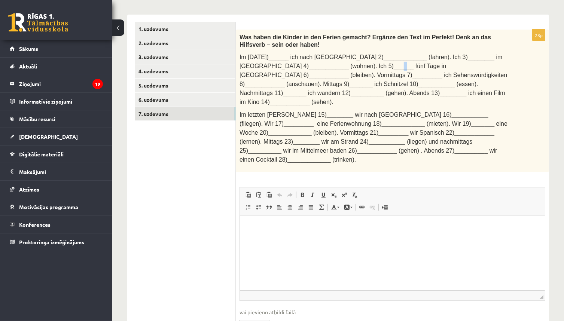
drag, startPoint x: 331, startPoint y: 67, endPoint x: 325, endPoint y: 66, distance: 5.7
click at [328, 67] on span "Im Juli 1)______ ich nach Wien 2)_____________ (fahren). Ich 3)________ im Hote…" at bounding box center [374, 79] width 268 height 51
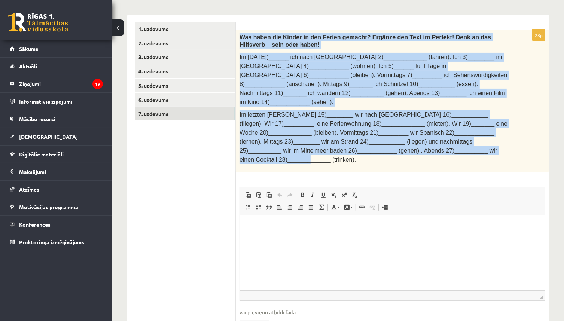
drag, startPoint x: 240, startPoint y: 35, endPoint x: 455, endPoint y: 157, distance: 247.4
click at [448, 151] on div "Was haben die Kinder in den Ferien gemacht? Ergänze den Text im Perfekt! Denk a…" at bounding box center [392, 101] width 313 height 143
copy div "Was haben die Kinder in den Ferien gemacht? Ergänze den Text im Perfekt! Denk a…"
click at [286, 70] on p "Im Juli 1)______ ich nach Wien 2)_____________ (fahren). Ich 3)________ im Hote…" at bounding box center [374, 80] width 268 height 54
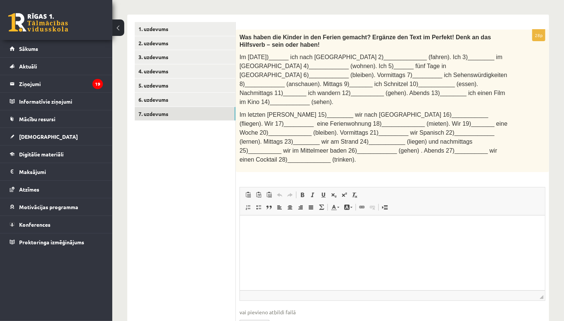
click at [248, 226] on p "Editor, wiswyg-editor-user-answer-47434010191300" at bounding box center [392, 227] width 290 height 8
click at [170, 93] on link "6. uzdevums" at bounding box center [185, 100] width 101 height 14
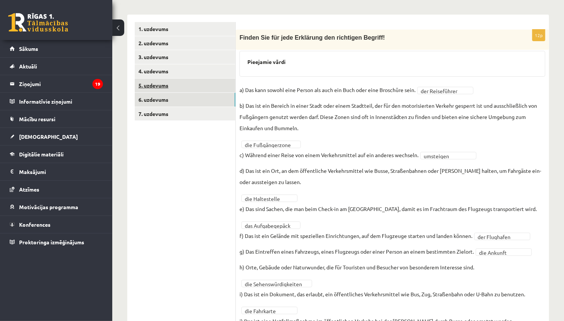
click at [172, 90] on link "5. uzdevums" at bounding box center [185, 86] width 101 height 14
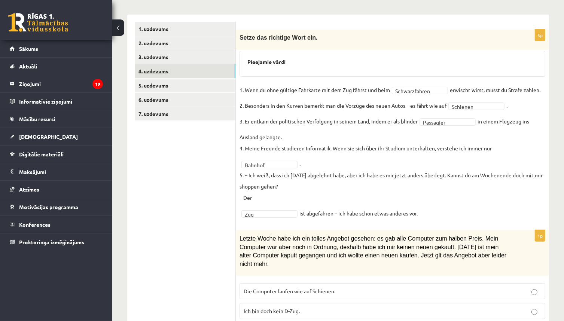
click at [183, 68] on link "4. uzdevums" at bounding box center [185, 71] width 101 height 14
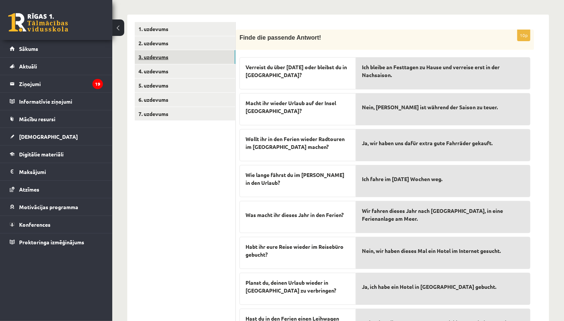
click at [174, 51] on link "3. uzdevums" at bounding box center [185, 57] width 101 height 14
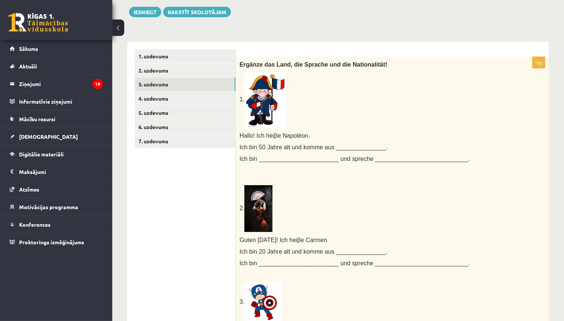
scroll to position [37, 0]
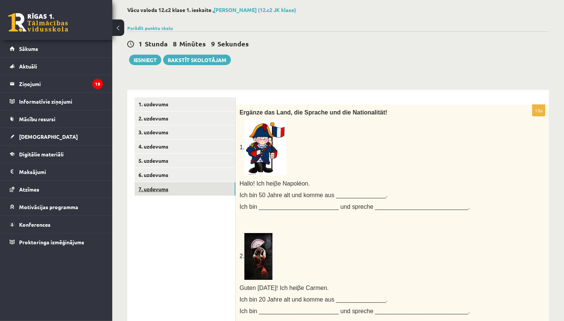
click at [182, 185] on link "7. uzdevums" at bounding box center [185, 189] width 101 height 14
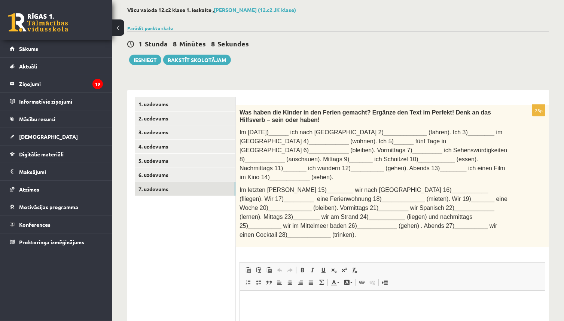
scroll to position [0, 0]
click at [168, 255] on ul "1. uzdevums 2. uzdevums 3. uzdevums 4. uzdevums 5. uzdevums 6. uzdevums 7. uzde…" at bounding box center [185, 257] width 101 height 321
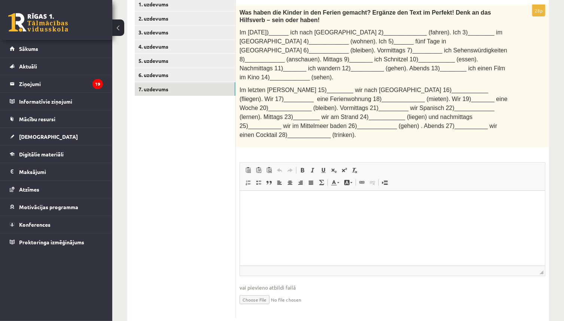
scroll to position [139, 0]
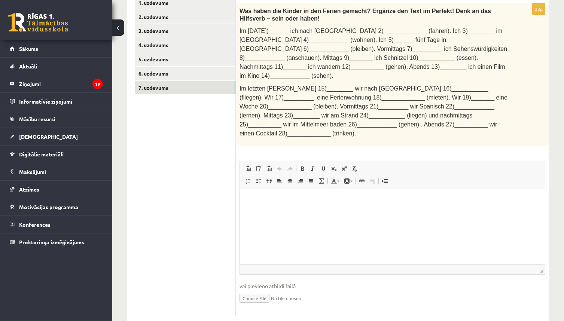
click at [249, 206] on html at bounding box center [392, 200] width 305 height 23
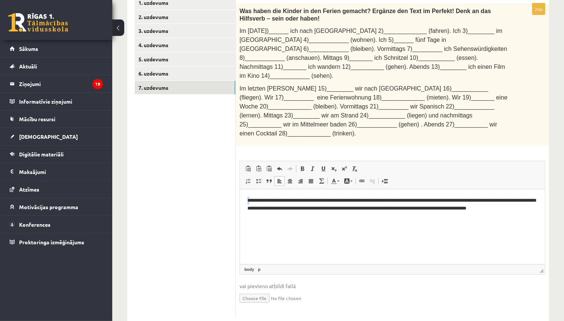
click at [249, 201] on p "**********" at bounding box center [392, 208] width 290 height 23
click at [251, 198] on p "**********" at bounding box center [392, 208] width 290 height 23
click at [262, 200] on p "**********" at bounding box center [392, 208] width 290 height 23
click at [285, 199] on p "**********" at bounding box center [392, 208] width 290 height 23
click at [288, 200] on p "**********" at bounding box center [392, 208] width 290 height 23
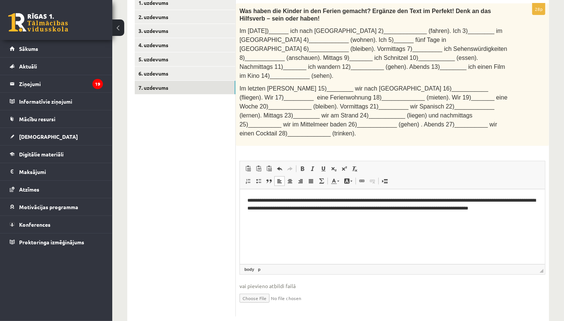
click at [287, 199] on p "**********" at bounding box center [392, 208] width 290 height 23
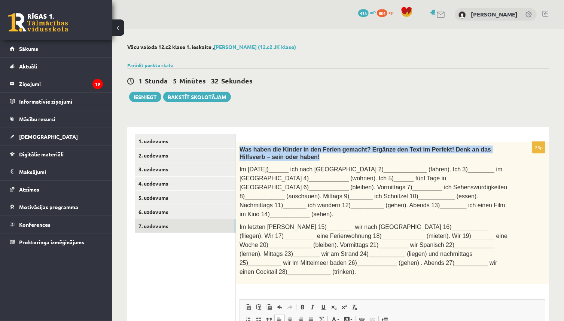
drag, startPoint x: 289, startPoint y: 157, endPoint x: 236, endPoint y: 147, distance: 53.4
click at [236, 147] on div "Was haben die Kinder in den Ferien gemacht? Ergänze den Text im Perfekt! Denk a…" at bounding box center [392, 213] width 313 height 143
copy span "Was haben die Kinder in den Ferien gemacht? Ergänze den Text im Perfekt! Denk a…"
click at [286, 155] on p "Was haben die Kinder in den Ferien gemacht? Ergänze den Text im Perfekt! Denk a…" at bounding box center [374, 153] width 268 height 15
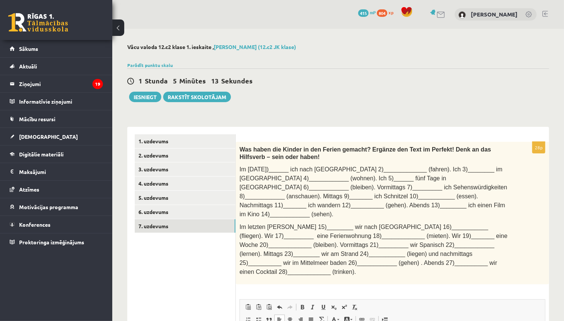
click at [286, 155] on p "Was haben die Kinder in den Ferien gemacht? Ergänze den Text im Perfekt! Denk a…" at bounding box center [374, 153] width 268 height 15
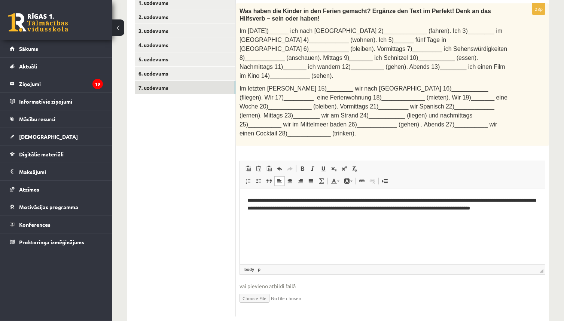
click at [284, 227] on html "**********" at bounding box center [392, 208] width 305 height 38
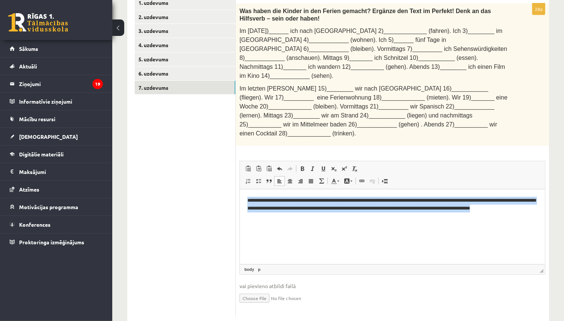
drag, startPoint x: 236, startPoint y: 196, endPoint x: 471, endPoint y: 364, distance: 288.8
click at [240, 193] on html "**********" at bounding box center [392, 208] width 305 height 38
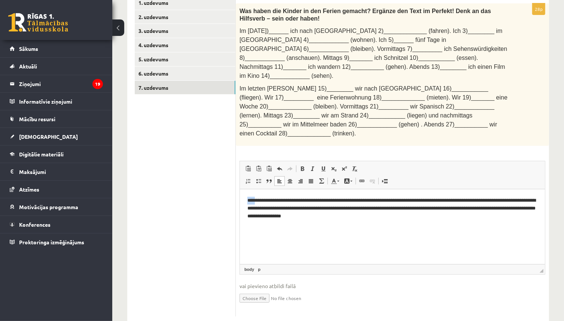
click at [252, 201] on html "**********" at bounding box center [392, 208] width 305 height 38
drag, startPoint x: 254, startPoint y: 200, endPoint x: 242, endPoint y: 199, distance: 12.4
click at [243, 200] on html "**********" at bounding box center [392, 208] width 305 height 38
click at [302, 166] on span at bounding box center [303, 169] width 6 height 6
drag, startPoint x: 268, startPoint y: 200, endPoint x: 263, endPoint y: 200, distance: 4.9
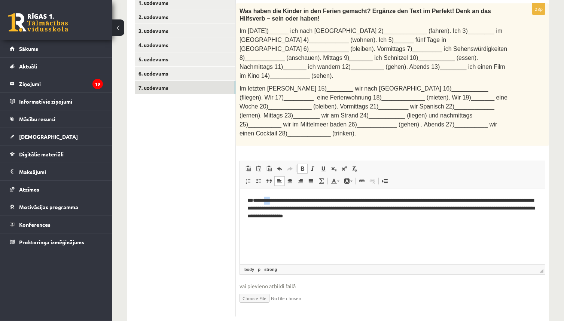
click at [263, 200] on p "**********" at bounding box center [392, 208] width 290 height 23
click at [266, 201] on p "**********" at bounding box center [392, 208] width 290 height 23
click at [262, 200] on p "**********" at bounding box center [392, 208] width 290 height 23
click at [323, 227] on html "**********" at bounding box center [392, 208] width 305 height 38
click at [377, 217] on p "**********" at bounding box center [392, 208] width 290 height 23
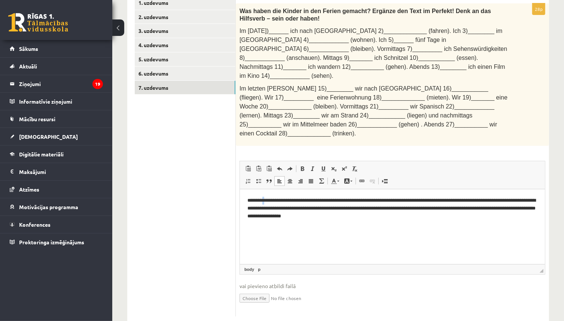
click at [263, 201] on p "**********" at bounding box center [392, 208] width 290 height 23
click at [260, 200] on p "**********" at bounding box center [392, 208] width 290 height 23
click at [261, 200] on p "**********" at bounding box center [392, 208] width 290 height 23
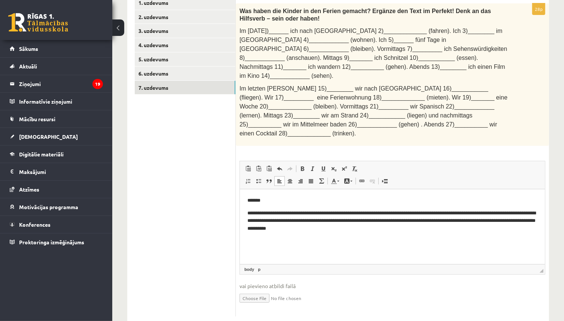
click at [255, 214] on p "**********" at bounding box center [392, 220] width 290 height 23
click at [275, 212] on p "**********" at bounding box center [392, 220] width 290 height 23
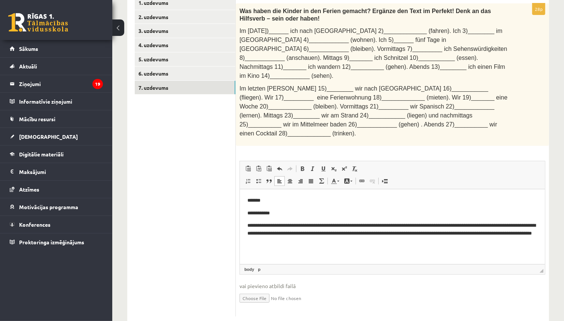
click at [265, 226] on p "**********" at bounding box center [392, 233] width 290 height 23
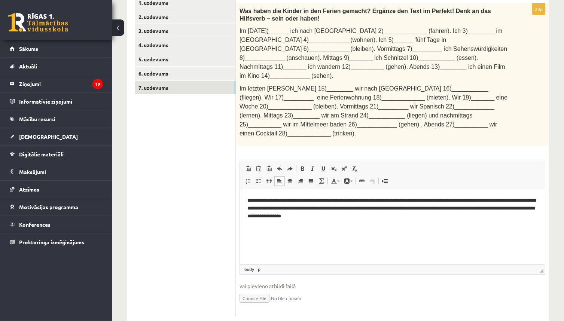
click at [389, 225] on html "**********" at bounding box center [392, 208] width 305 height 38
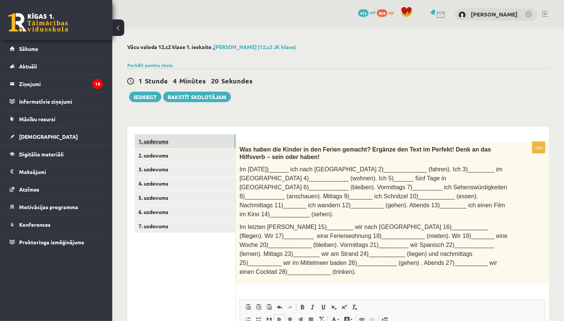
click at [164, 139] on link "1. uzdevums" at bounding box center [185, 141] width 101 height 14
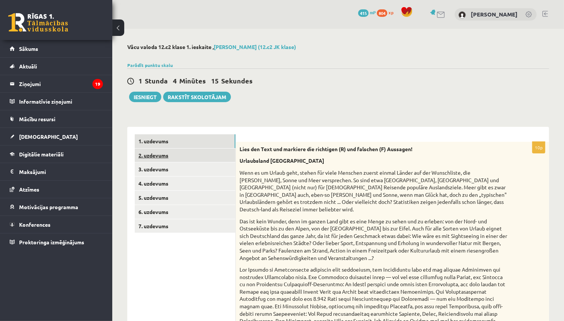
click at [179, 157] on link "2. uzdevums" at bounding box center [185, 156] width 101 height 14
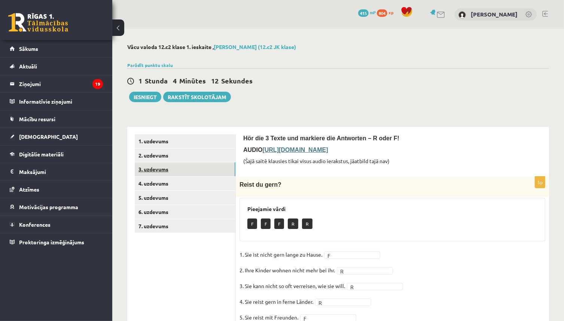
click at [174, 168] on link "3. uzdevums" at bounding box center [185, 170] width 101 height 14
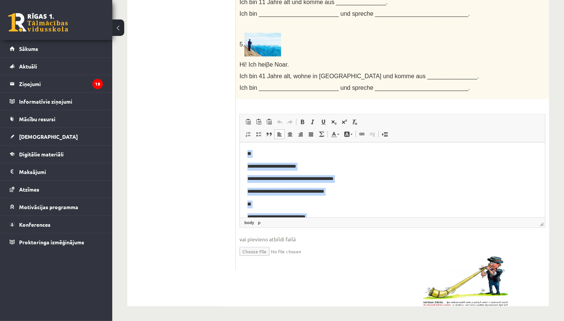
drag, startPoint x: 350, startPoint y: 210, endPoint x: 184, endPoint y: 112, distance: 193.0
click at [240, 143] on html "**********" at bounding box center [392, 287] width 305 height 288
click at [332, 186] on body "**********" at bounding box center [392, 286] width 290 height 273
drag, startPoint x: 350, startPoint y: 205, endPoint x: 212, endPoint y: 116, distance: 163.6
click at [240, 143] on html "**********" at bounding box center [392, 287] width 305 height 288
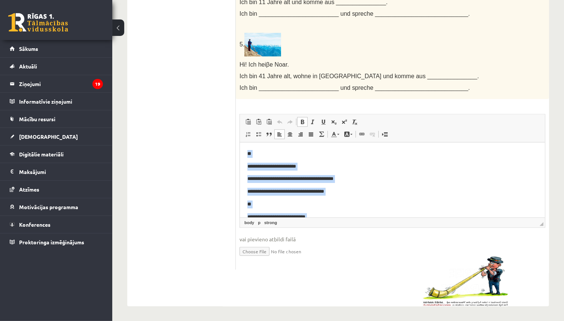
copy body "**********"
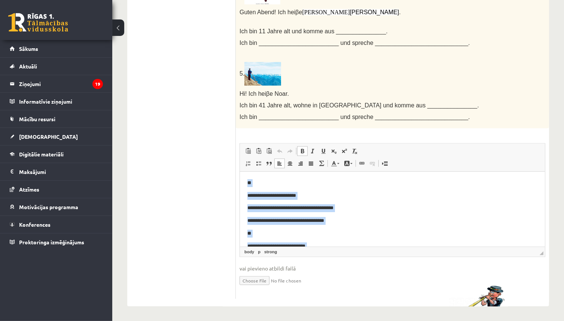
click at [371, 186] on p "**" at bounding box center [392, 183] width 290 height 8
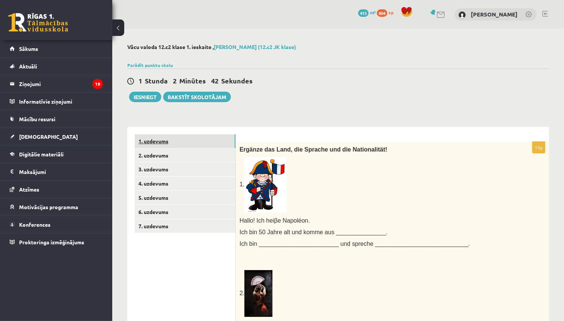
click at [176, 139] on link "1. uzdevums" at bounding box center [185, 141] width 101 height 14
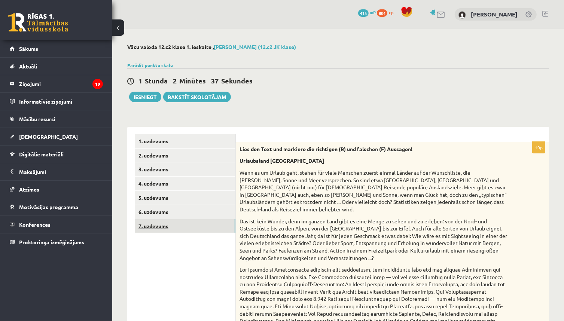
click at [170, 228] on link "7. uzdevums" at bounding box center [185, 226] width 101 height 14
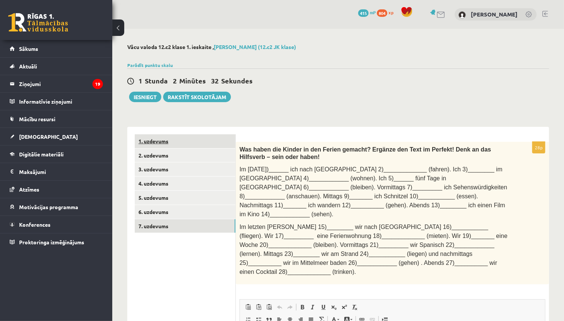
click at [169, 145] on link "1. uzdevums" at bounding box center [185, 141] width 101 height 14
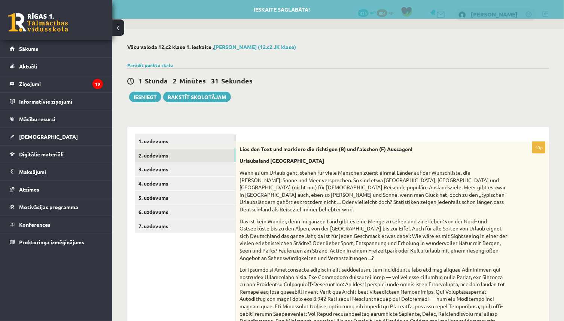
click at [169, 154] on link "2. uzdevums" at bounding box center [185, 156] width 101 height 14
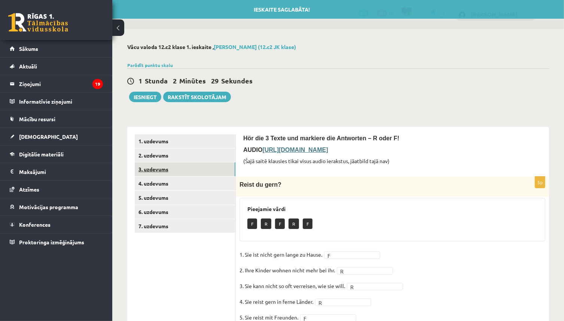
click at [179, 169] on link "3. uzdevums" at bounding box center [185, 170] width 101 height 14
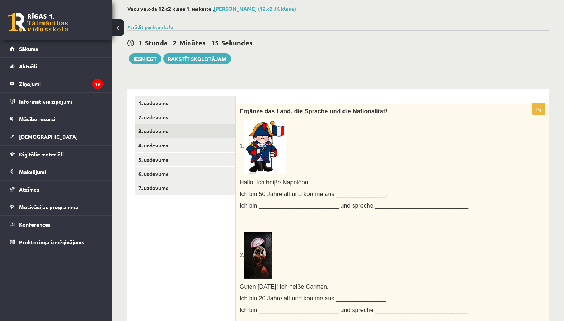
scroll to position [37, 0]
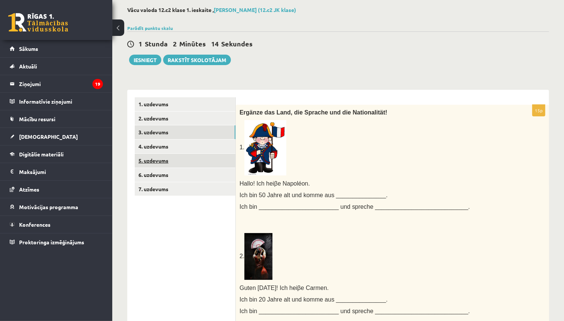
click at [174, 160] on link "5. uzdevums" at bounding box center [185, 161] width 101 height 14
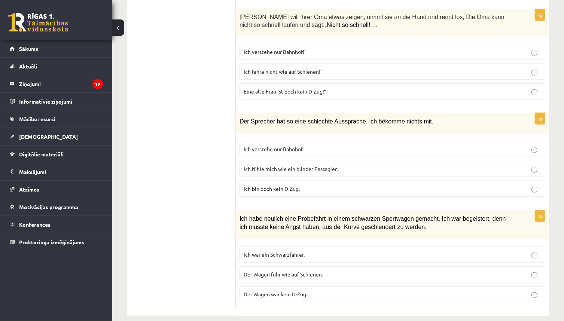
scroll to position [0, 0]
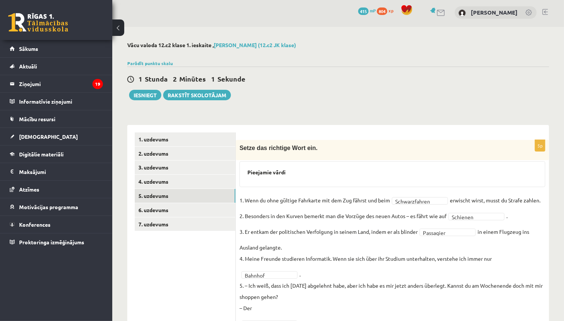
click at [304, 91] on div "1 Stunda 2 Minūtes 1 Sekunde Ieskaite saglabāta! Iesniegt Rakstīt skolotājam" at bounding box center [338, 84] width 422 height 34
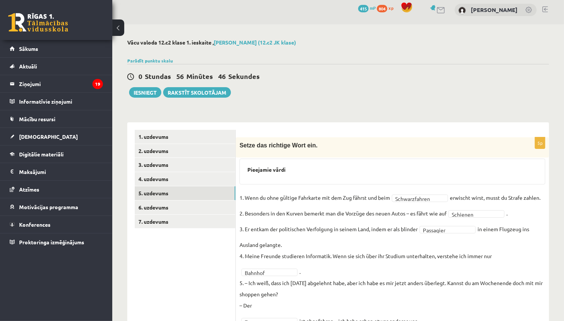
scroll to position [2, 0]
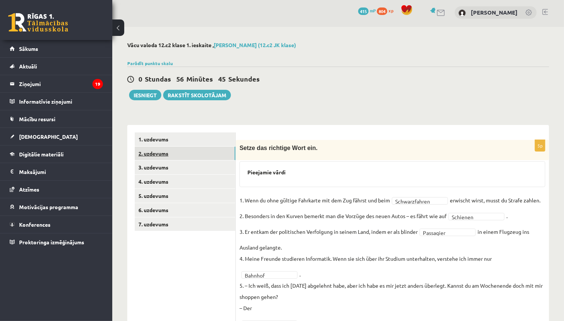
click at [164, 150] on link "2. uzdevums" at bounding box center [185, 154] width 101 height 14
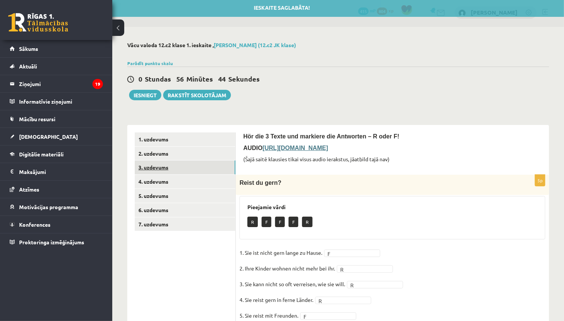
click at [165, 165] on link "3. uzdevums" at bounding box center [185, 168] width 101 height 14
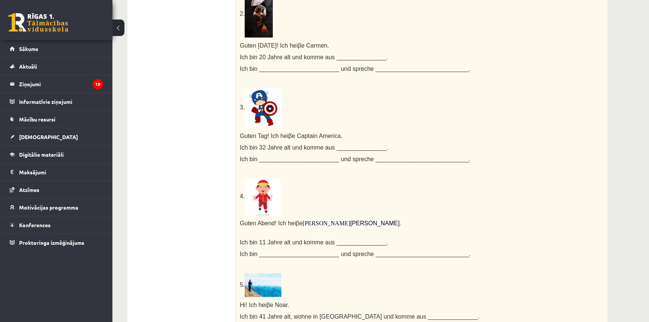
scroll to position [0, 0]
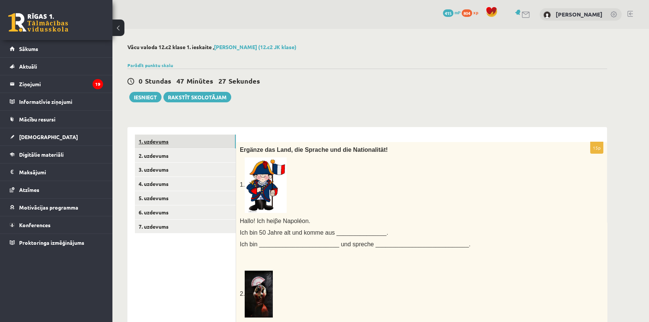
click at [152, 141] on link "1. uzdevums" at bounding box center [185, 141] width 101 height 14
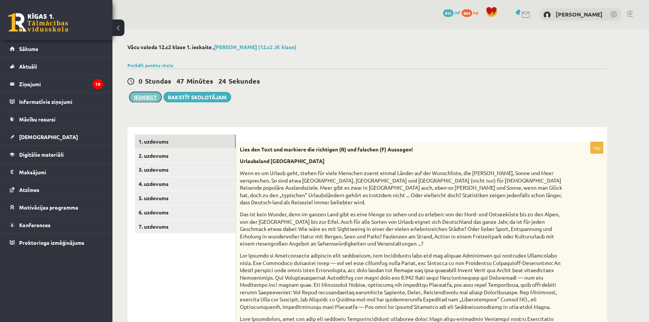
click at [148, 96] on button "Iesniegt" at bounding box center [145, 97] width 32 height 10
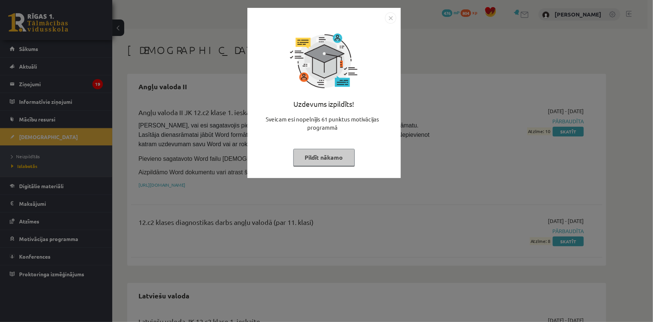
click at [324, 158] on button "Pildīt nākamo" at bounding box center [324, 157] width 61 height 17
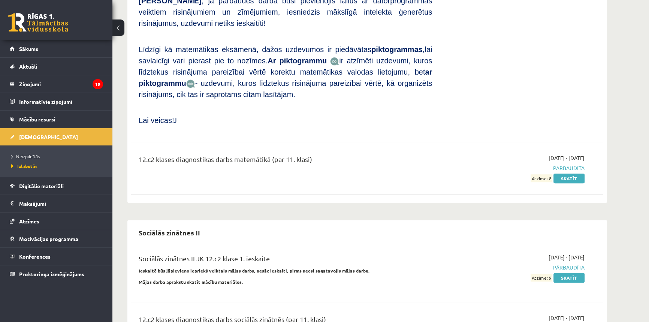
scroll to position [863, 0]
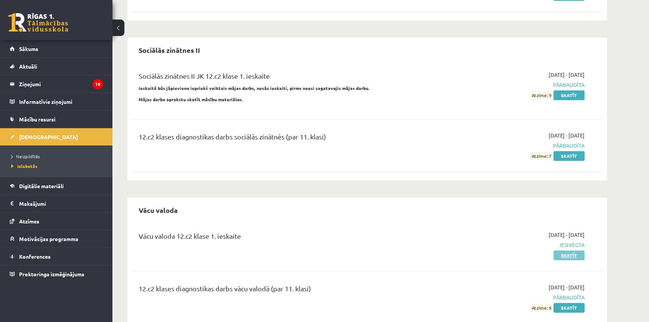
click at [569, 250] on link "Skatīt" at bounding box center [568, 255] width 31 height 10
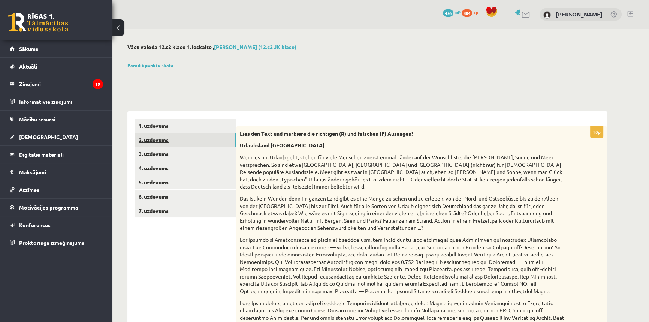
click at [166, 139] on link "2. uzdevums" at bounding box center [185, 140] width 101 height 14
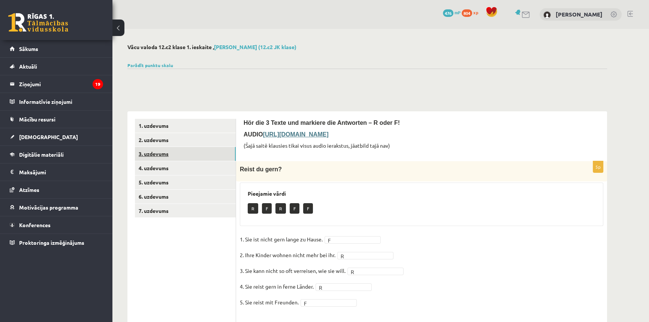
click at [166, 154] on link "3. uzdevums" at bounding box center [185, 154] width 101 height 14
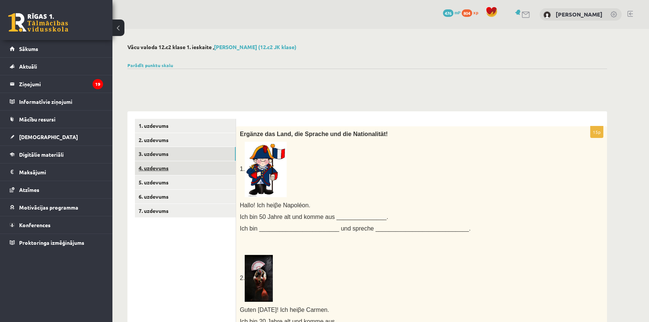
click at [180, 172] on link "4. uzdevums" at bounding box center [185, 168] width 101 height 14
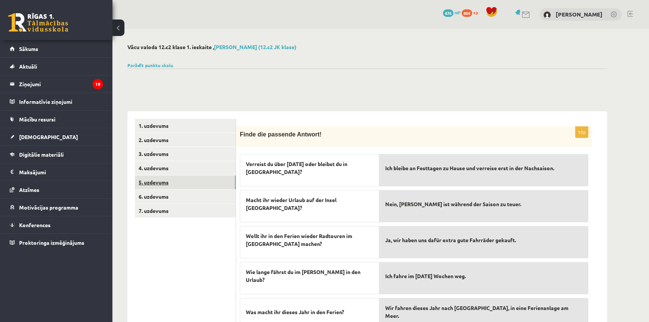
click at [159, 182] on link "5. uzdevums" at bounding box center [185, 182] width 101 height 14
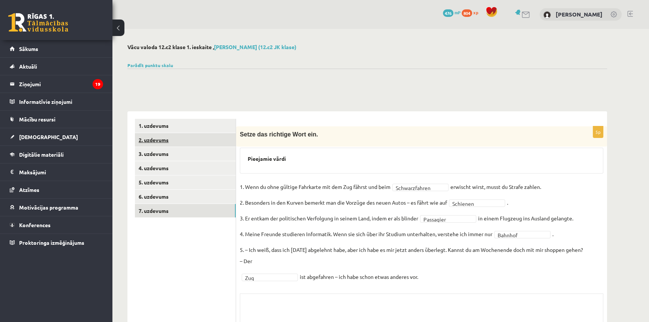
click at [166, 139] on link "2. uzdevums" at bounding box center [185, 140] width 101 height 14
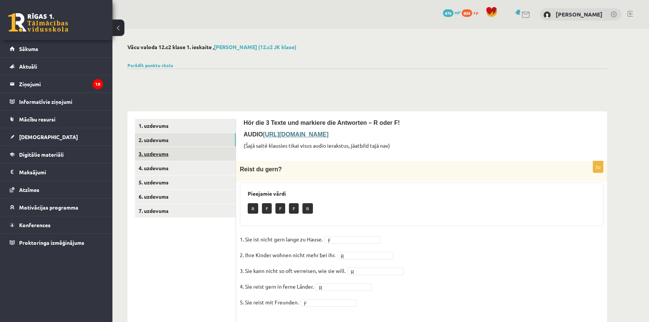
click at [174, 155] on link "3. uzdevums" at bounding box center [185, 154] width 101 height 14
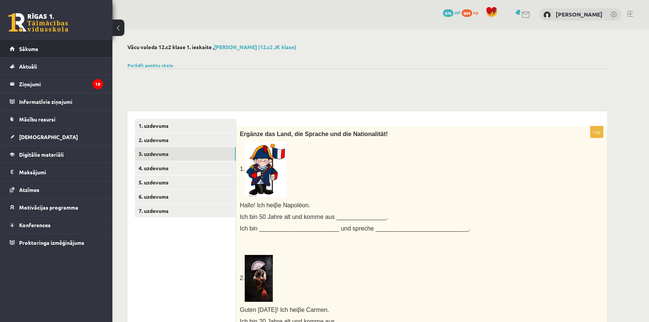
click at [7, 47] on li "Sākums" at bounding box center [56, 49] width 112 height 18
click at [15, 48] on link "Sākums" at bounding box center [56, 48] width 93 height 17
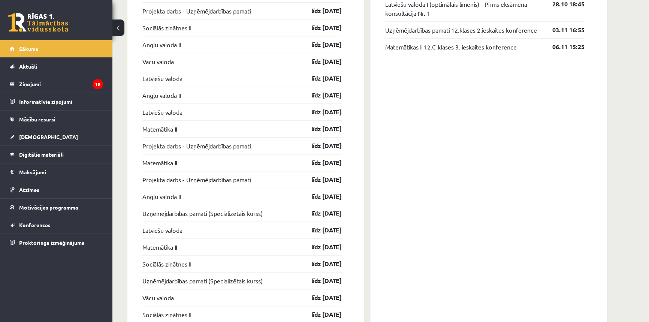
scroll to position [875, 0]
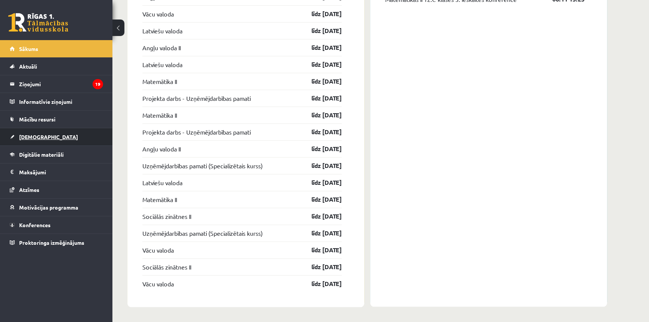
click at [37, 142] on link "[DEMOGRAPHIC_DATA]" at bounding box center [56, 136] width 93 height 17
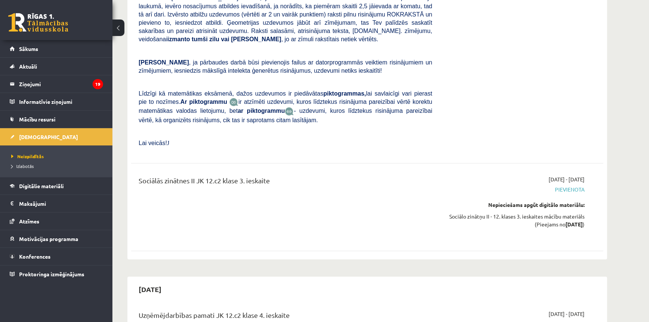
scroll to position [3590, 0]
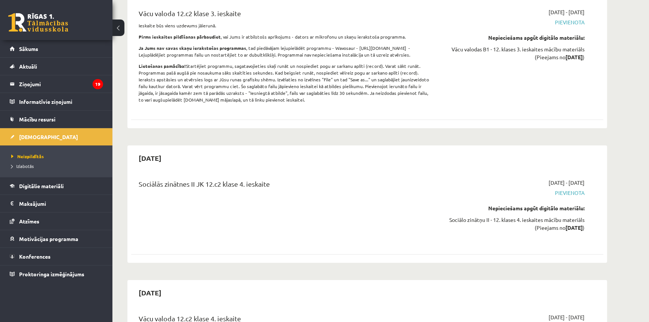
click at [212, 313] on div "Vācu valoda 12.c2 klase 4. ieskaite" at bounding box center [285, 320] width 293 height 14
click at [210, 313] on div "Vācu valoda 12.c2 klase 4. ieskaite" at bounding box center [285, 320] width 293 height 14
click at [208, 313] on div "Vācu valoda 12.c2 klase 4. ieskaite" at bounding box center [285, 320] width 293 height 14
click at [204, 313] on div "Vācu valoda 12.c2 klase 4. ieskaite" at bounding box center [285, 320] width 293 height 14
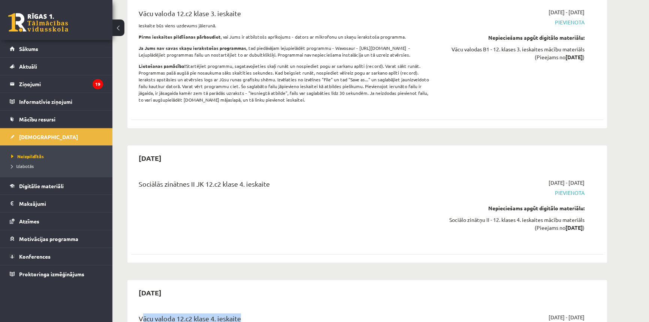
click at [204, 313] on div "Vācu valoda 12.c2 klase 4. ieskaite" at bounding box center [285, 320] width 293 height 14
click at [185, 179] on div "Sociālās zinātnes II JK 12.c2 klase 4. ieskaite" at bounding box center [285, 186] width 293 height 14
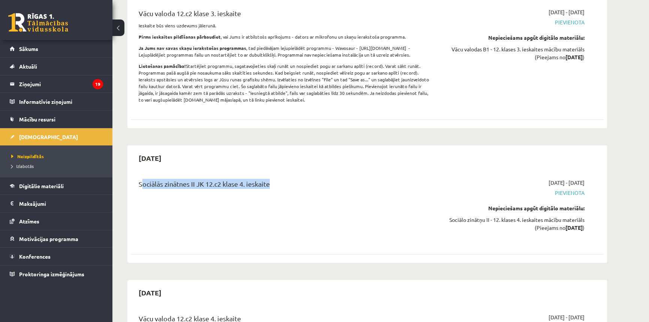
click at [185, 179] on div "Sociālās zinātnes II JK 12.c2 klase 4. ieskaite" at bounding box center [285, 186] width 293 height 14
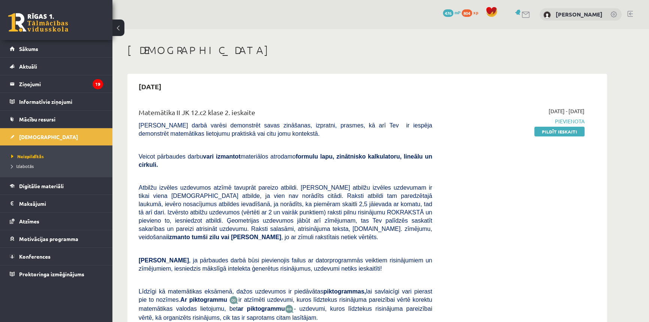
scroll to position [227, 0]
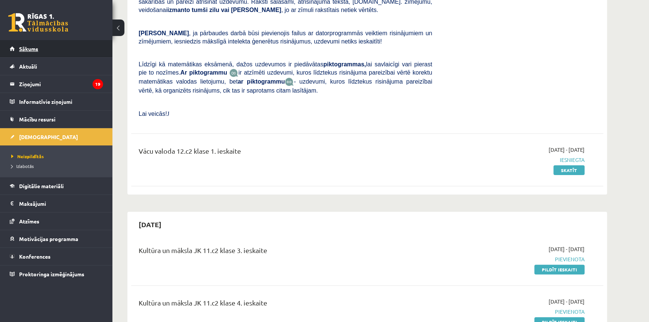
click at [34, 54] on link "Sākums" at bounding box center [56, 48] width 93 height 17
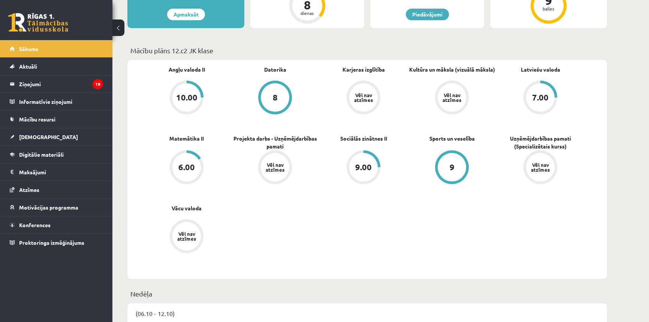
scroll to position [227, 0]
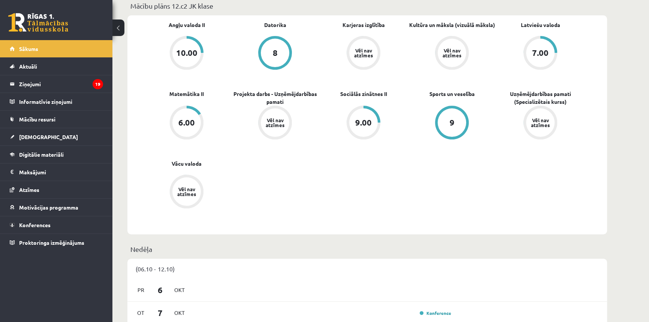
click at [364, 116] on div "9.00" at bounding box center [363, 122] width 28 height 28
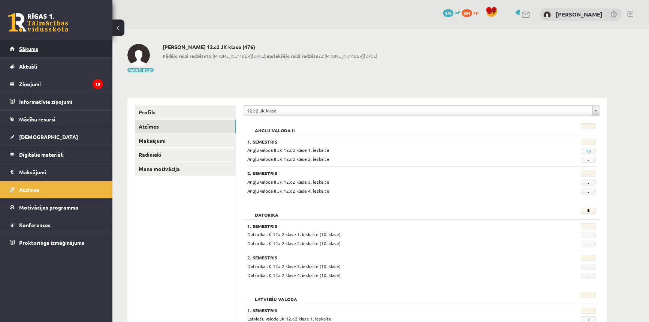
click at [22, 52] on link "Sākums" at bounding box center [56, 48] width 93 height 17
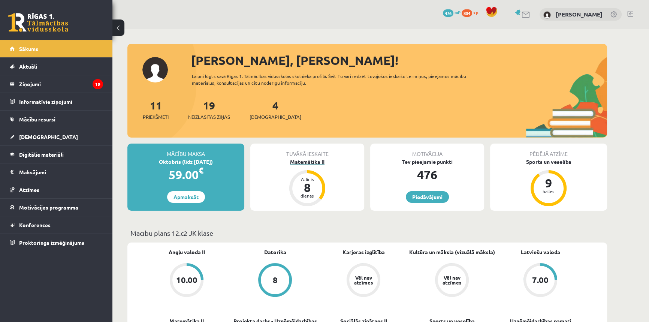
scroll to position [227, 0]
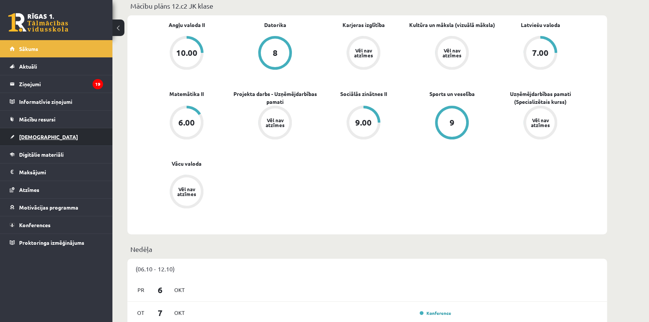
click at [32, 142] on link "[DEMOGRAPHIC_DATA]" at bounding box center [56, 136] width 93 height 17
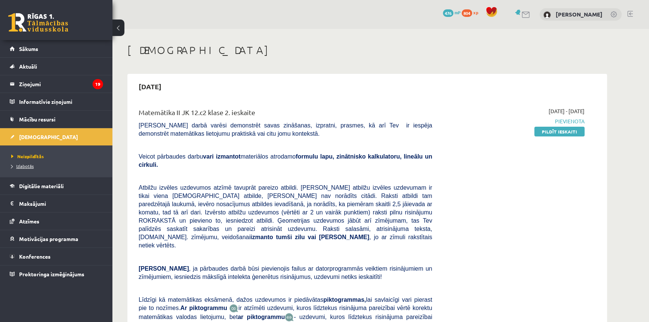
click at [27, 167] on span "Izlabotās" at bounding box center [22, 166] width 22 height 6
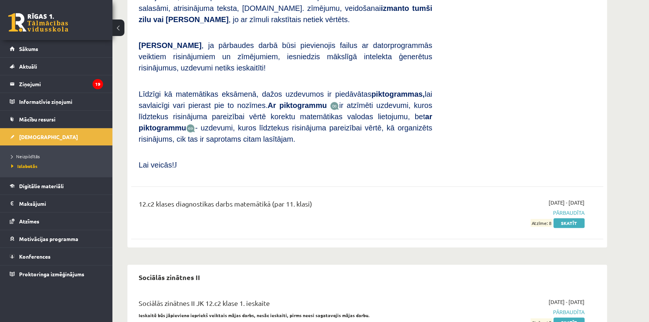
scroll to position [863, 0]
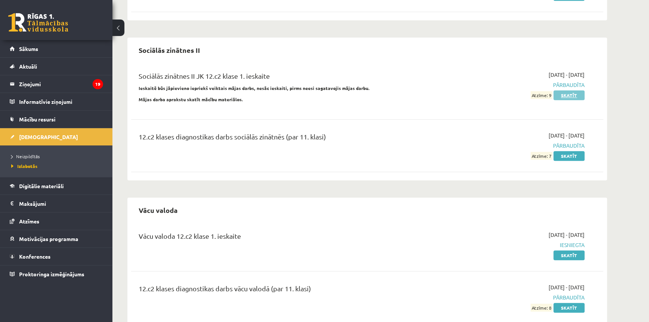
click at [568, 90] on link "Skatīt" at bounding box center [568, 95] width 31 height 10
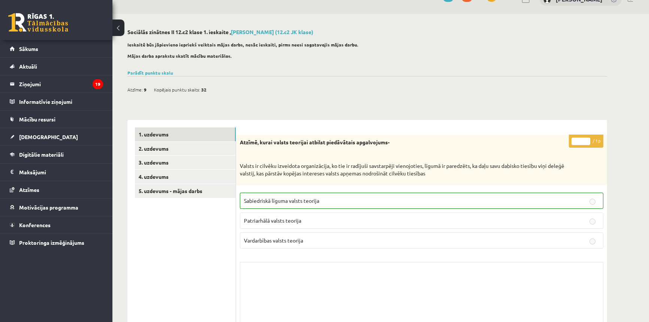
scroll to position [56, 0]
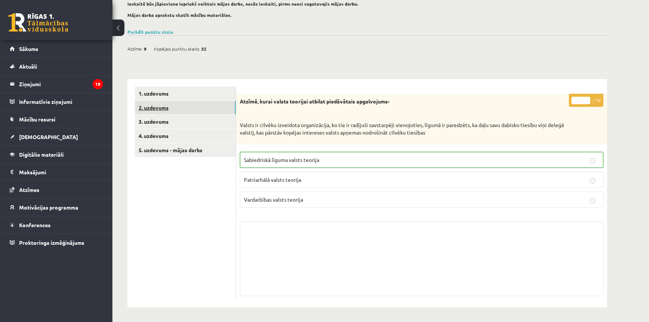
click at [172, 111] on link "2. uzdevums" at bounding box center [185, 108] width 101 height 14
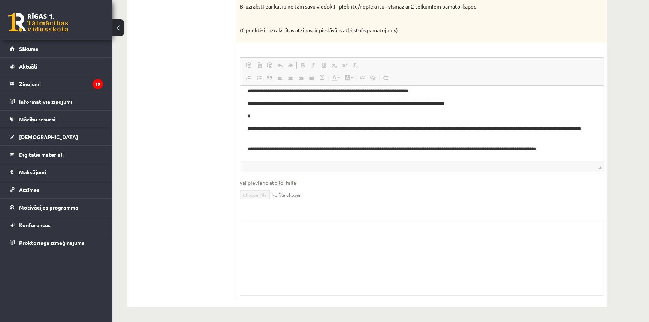
scroll to position [12, 0]
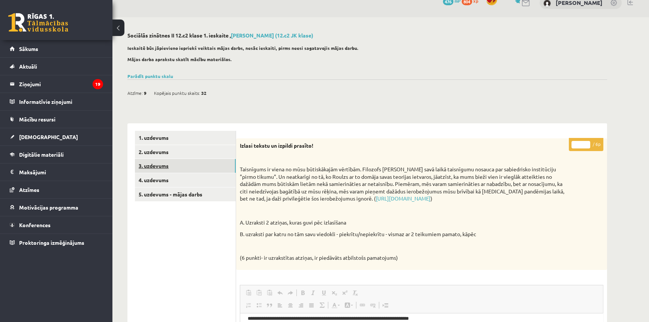
click at [148, 164] on link "3. uzdevums" at bounding box center [185, 166] width 101 height 14
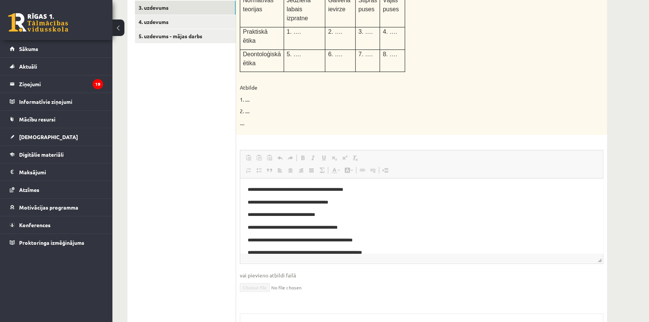
scroll to position [0, 0]
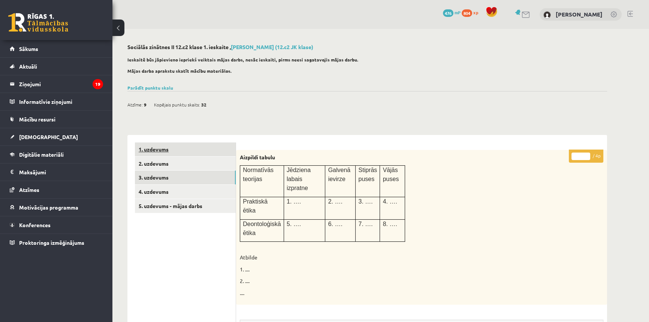
click at [161, 151] on link "1. uzdevums" at bounding box center [185, 149] width 101 height 14
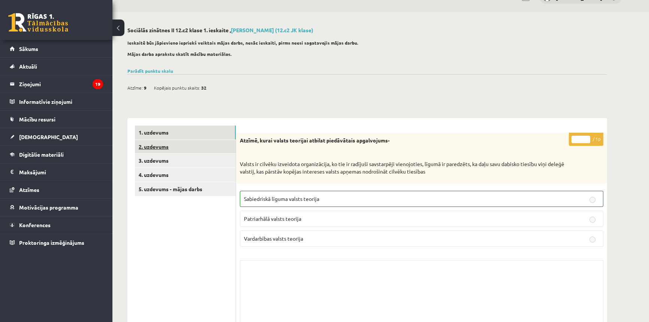
scroll to position [56, 0]
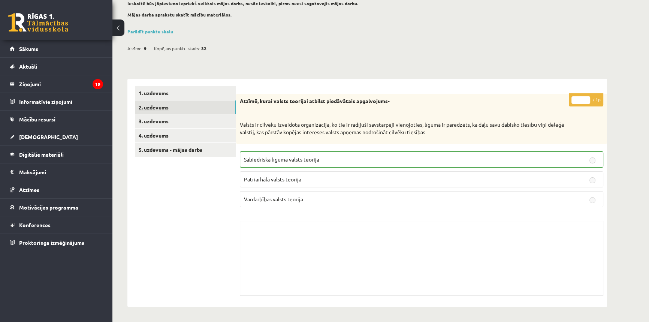
click at [182, 107] on link "2. uzdevums" at bounding box center [185, 107] width 101 height 14
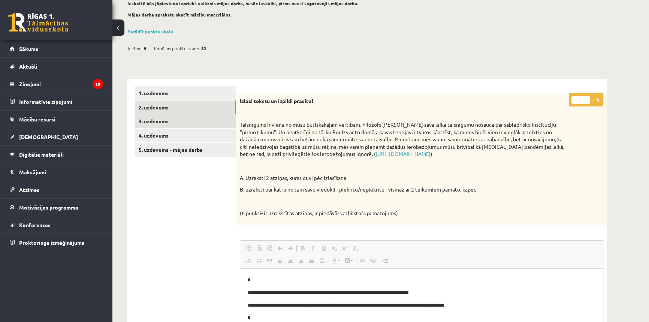
scroll to position [0, 0]
click at [167, 120] on link "3. uzdevums" at bounding box center [185, 121] width 101 height 14
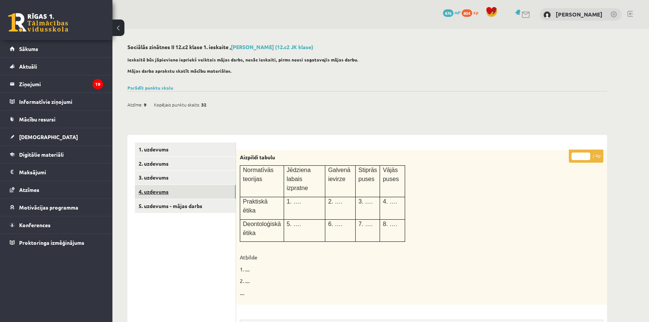
click at [184, 191] on link "4. uzdevums" at bounding box center [185, 192] width 101 height 14
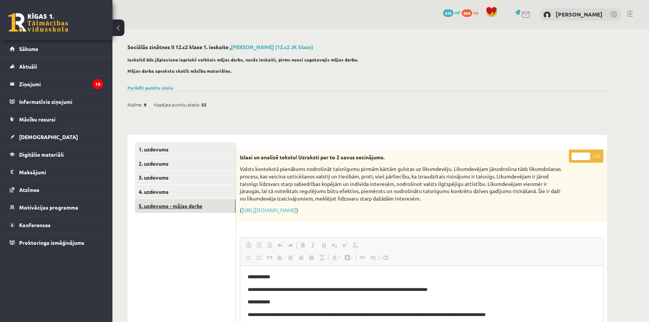
click at [176, 203] on link "5. uzdevums - mājas darbs" at bounding box center [185, 206] width 101 height 14
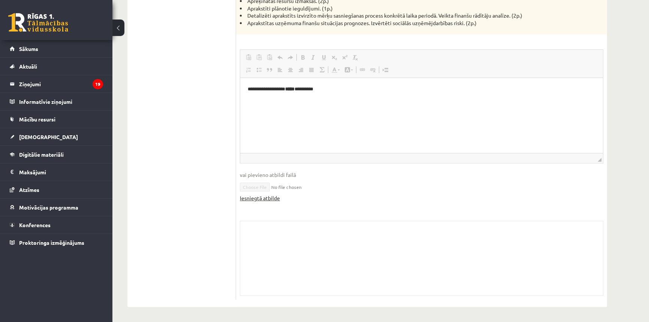
click at [244, 195] on link "Iesniegtā atbilde" at bounding box center [260, 198] width 40 height 8
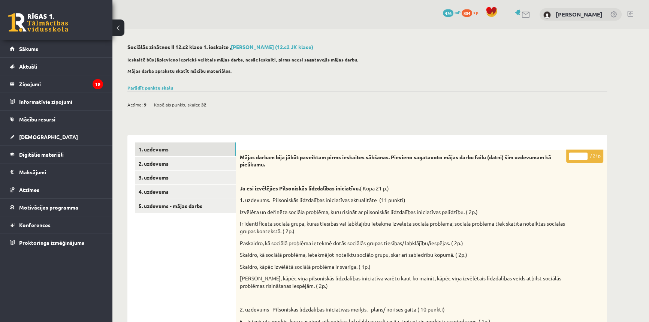
click at [154, 146] on link "1. uzdevums" at bounding box center [185, 149] width 101 height 14
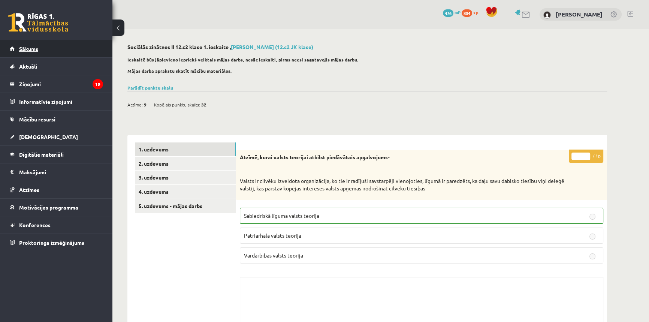
click at [33, 44] on link "Sākums" at bounding box center [56, 48] width 93 height 17
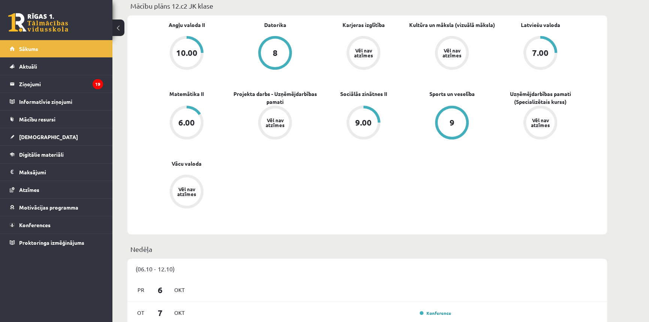
scroll to position [453, 0]
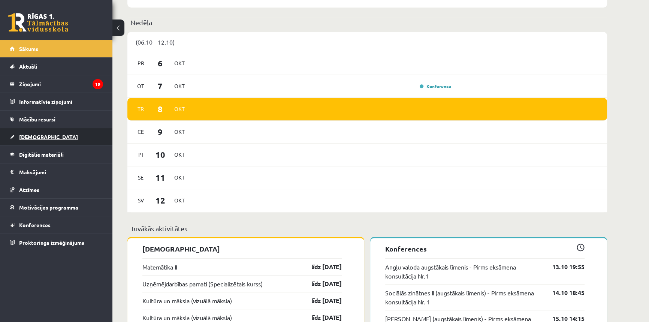
click at [37, 135] on span "[DEMOGRAPHIC_DATA]" at bounding box center [48, 136] width 59 height 7
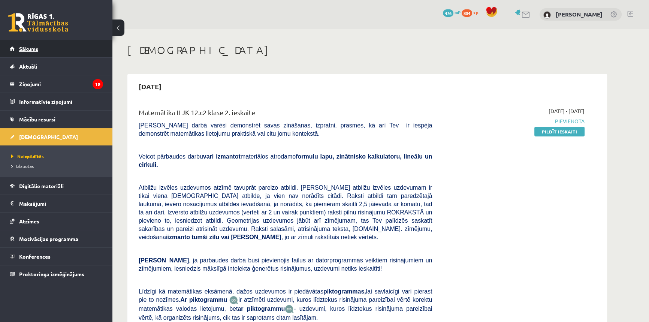
click at [34, 49] on span "Sākums" at bounding box center [28, 48] width 19 height 7
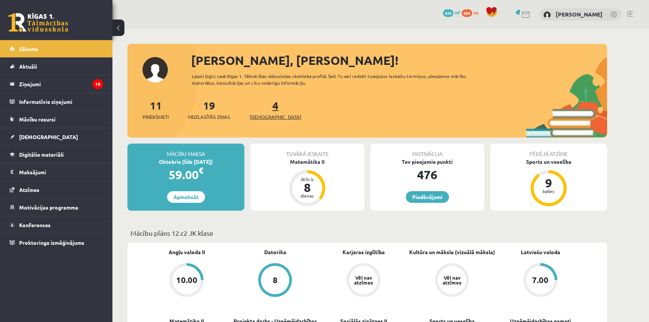
click at [260, 107] on link "4 Ieskaites" at bounding box center [275, 109] width 52 height 22
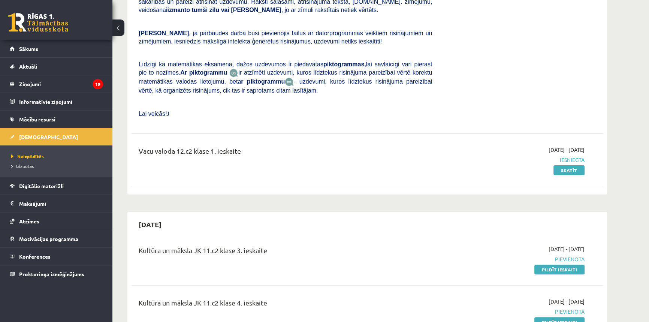
scroll to position [453, 0]
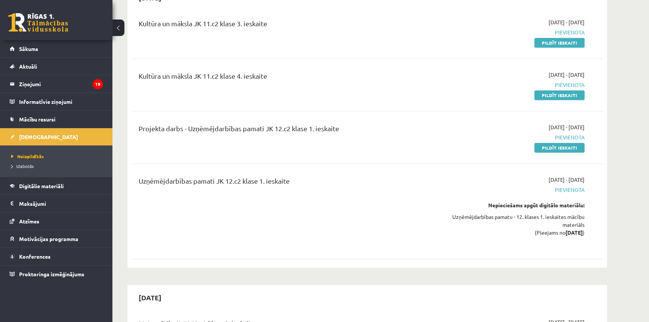
click at [146, 123] on div "Projekta darbs - Uzņēmējdarbības pamati JK 12.c2 klase 1. ieskaite" at bounding box center [285, 130] width 293 height 14
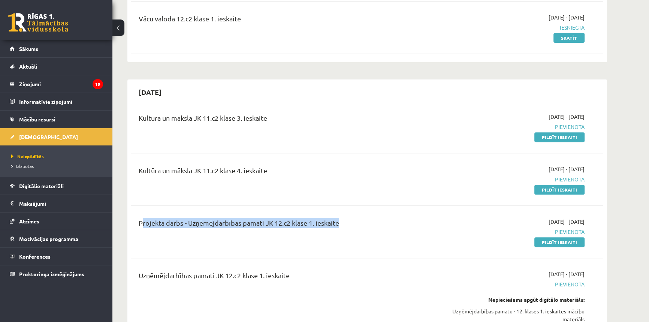
scroll to position [350, 0]
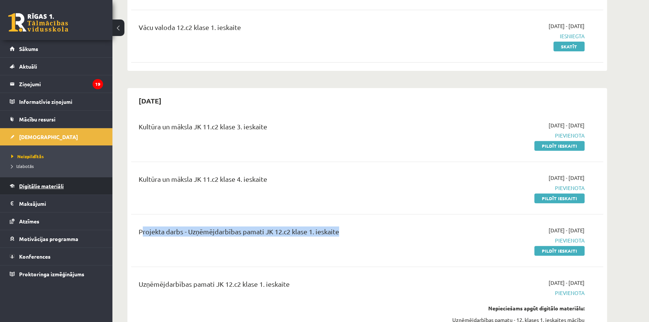
click at [27, 180] on link "Digitālie materiāli" at bounding box center [56, 185] width 93 height 17
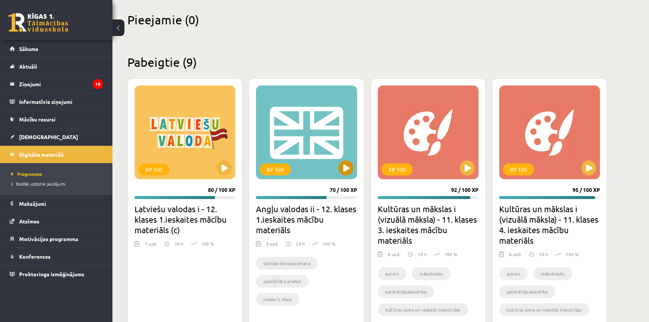
scroll to position [227, 0]
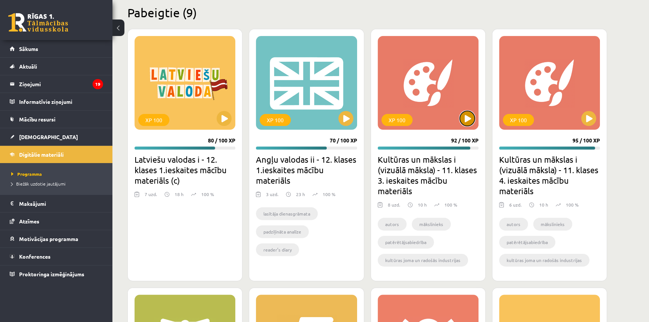
click at [465, 124] on button at bounding box center [466, 118] width 15 height 15
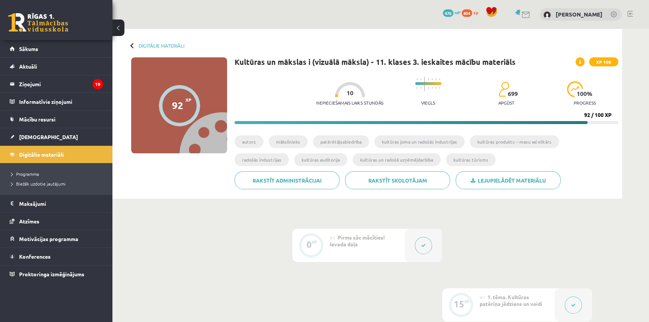
click at [419, 247] on button at bounding box center [423, 245] width 17 height 17
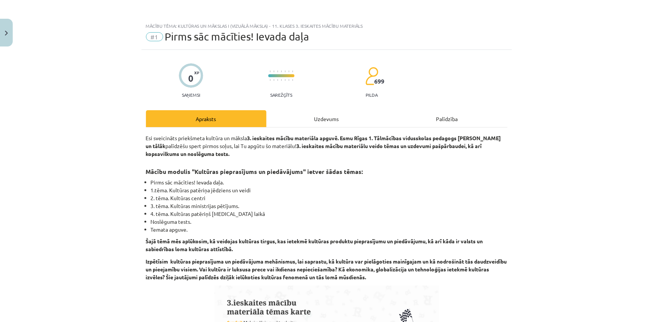
click at [318, 124] on div "Uzdevums" at bounding box center [327, 118] width 121 height 17
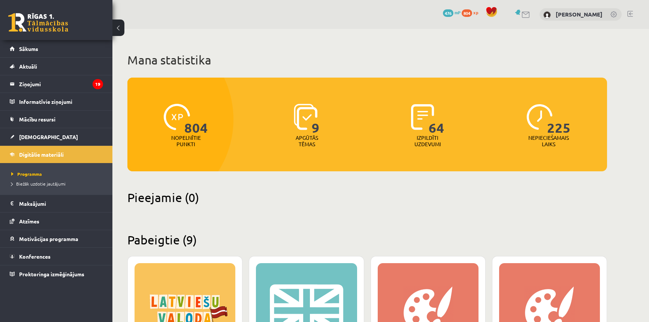
scroll to position [227, 0]
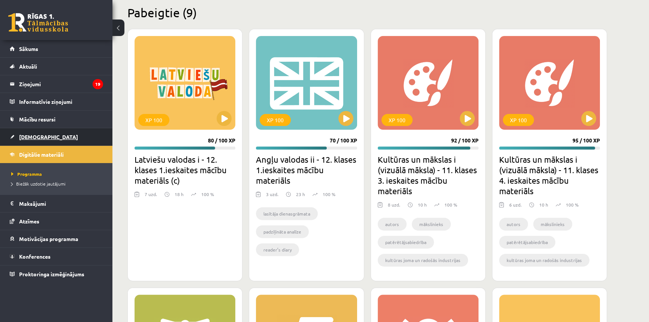
click at [44, 136] on link "[DEMOGRAPHIC_DATA]" at bounding box center [56, 136] width 93 height 17
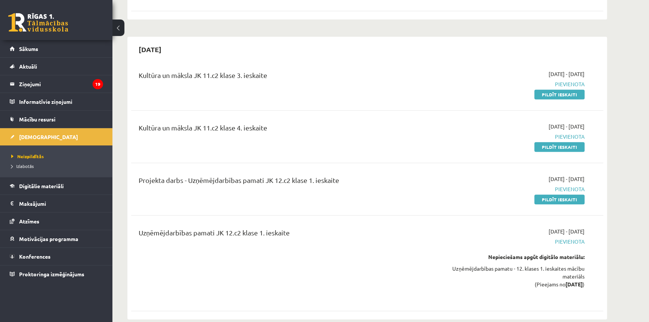
scroll to position [453, 0]
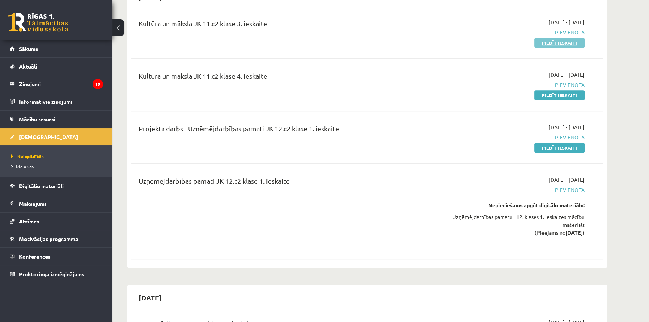
click at [542, 38] on link "Pildīt ieskaiti" at bounding box center [559, 43] width 50 height 10
click at [547, 90] on link "Pildīt ieskaiti" at bounding box center [559, 95] width 50 height 10
click at [552, 38] on link "Pildīt ieskaiti" at bounding box center [559, 43] width 50 height 10
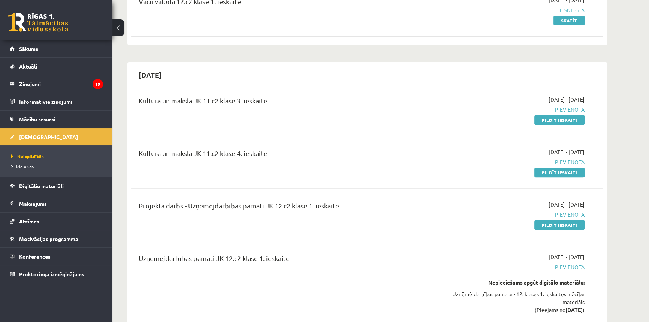
scroll to position [372, 0]
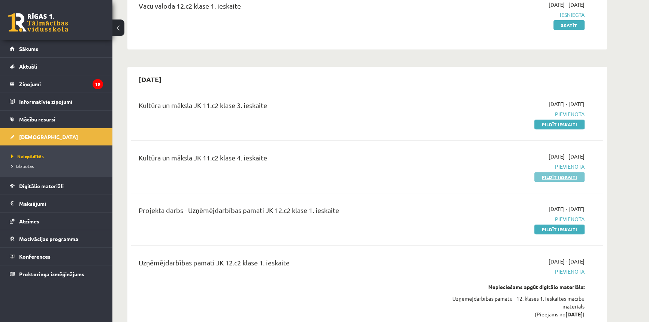
click at [547, 172] on link "Pildīt ieskaiti" at bounding box center [559, 177] width 50 height 10
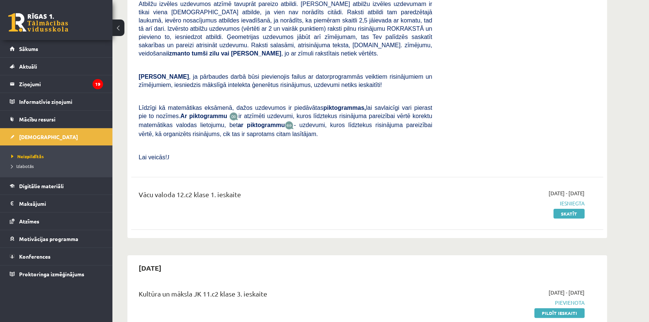
scroll to position [0, 0]
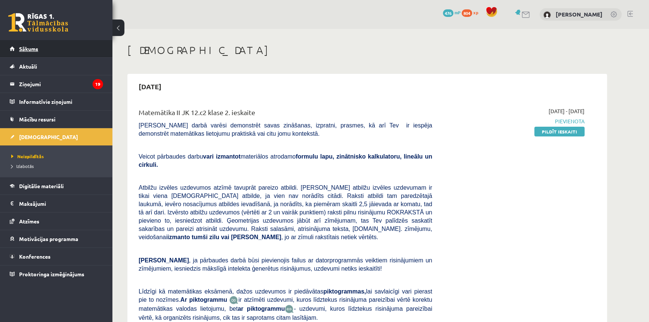
click at [40, 45] on link "Sākums" at bounding box center [56, 48] width 93 height 17
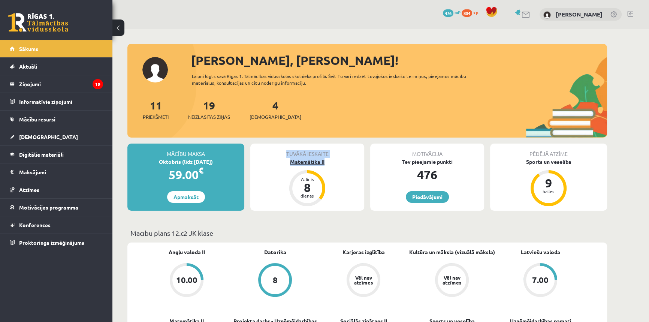
drag, startPoint x: 277, startPoint y: 144, endPoint x: 353, endPoint y: 161, distance: 78.5
click at [351, 161] on div "Tuvākā ieskaite Matemātika II Atlicis 8 dienas" at bounding box center [307, 176] width 114 height 67
drag, startPoint x: 400, startPoint y: 146, endPoint x: 471, endPoint y: 164, distance: 73.5
click at [471, 164] on div "Motivācija Tev pieejamie punkti 476 Piedāvājumi" at bounding box center [427, 176] width 114 height 67
drag, startPoint x: 525, startPoint y: 150, endPoint x: 579, endPoint y: 164, distance: 55.9
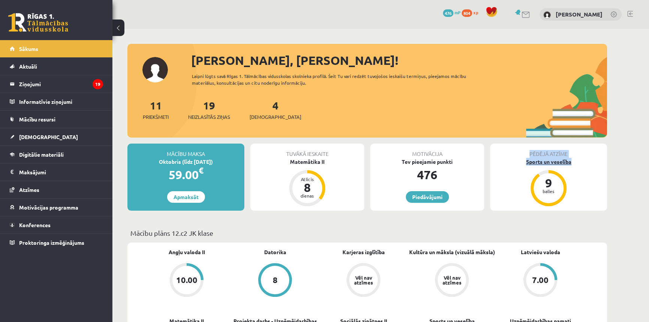
click at [579, 164] on div "Pēdējā atzīme Sports un veselība 9 balles" at bounding box center [548, 176] width 117 height 67
drag, startPoint x: 413, startPoint y: 147, endPoint x: 471, endPoint y: 161, distance: 59.8
click at [471, 161] on div "Motivācija Tev pieejamie punkti 476 Piedāvājumi" at bounding box center [427, 176] width 114 height 67
drag, startPoint x: 274, startPoint y: 149, endPoint x: 308, endPoint y: 161, distance: 35.9
click at [346, 163] on div "Tuvākā ieskaite Matemātika II Atlicis 8 dienas" at bounding box center [307, 176] width 114 height 67
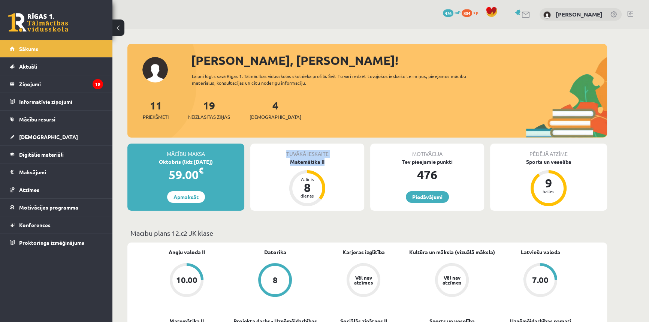
drag, startPoint x: 154, startPoint y: 150, endPoint x: 242, endPoint y: 161, distance: 87.9
click at [242, 161] on div "Mācību maksa Oktobris (līdz 30.10.25) 59.00 € Apmaksāt" at bounding box center [185, 176] width 117 height 67
click at [240, 161] on div "Oktobris (līdz [DATE])" at bounding box center [185, 162] width 117 height 8
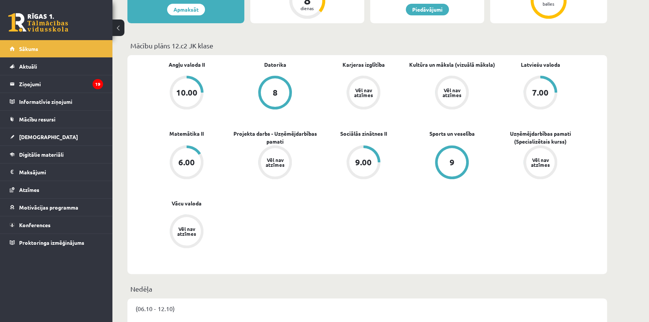
scroll to position [183, 0]
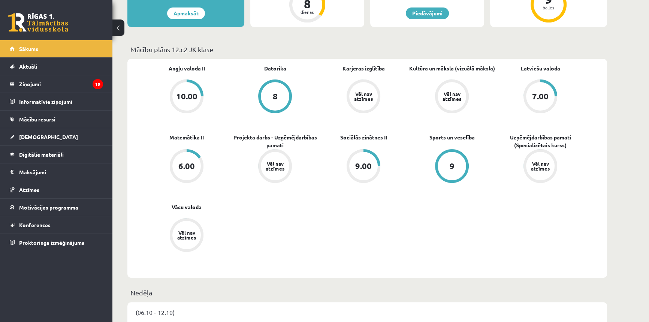
drag, startPoint x: 405, startPoint y: 64, endPoint x: 492, endPoint y: 65, distance: 87.6
click at [492, 65] on div "Angļu valoda II 10.00 Datorika 8 Karjeras izglītība Vēl nav atzīmes Kultūra un …" at bounding box center [363, 167] width 442 height 207
click at [510, 50] on p "Mācību plāns 12.c2 JK klase" at bounding box center [366, 49] width 473 height 10
click at [362, 69] on link "Karjeras izglītība" at bounding box center [363, 68] width 42 height 8
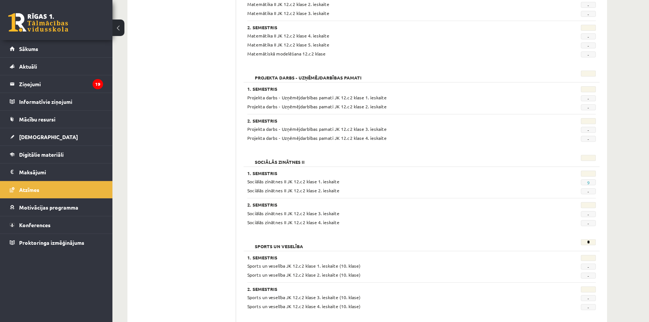
scroll to position [368, 0]
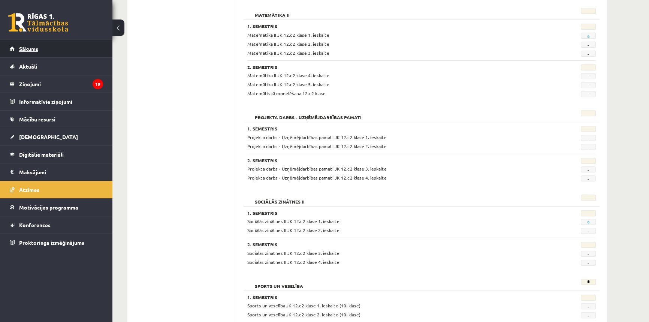
click at [40, 48] on link "Sākums" at bounding box center [56, 48] width 93 height 17
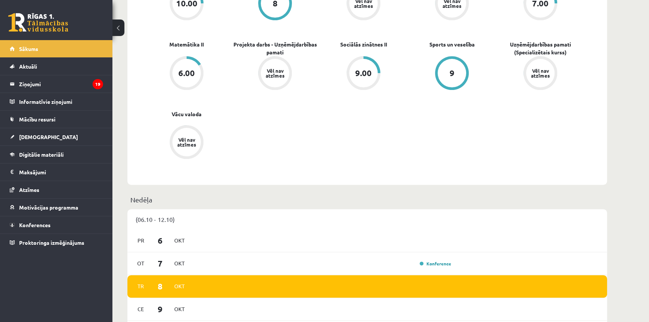
scroll to position [227, 0]
